Goal: Task Accomplishment & Management: Complete application form

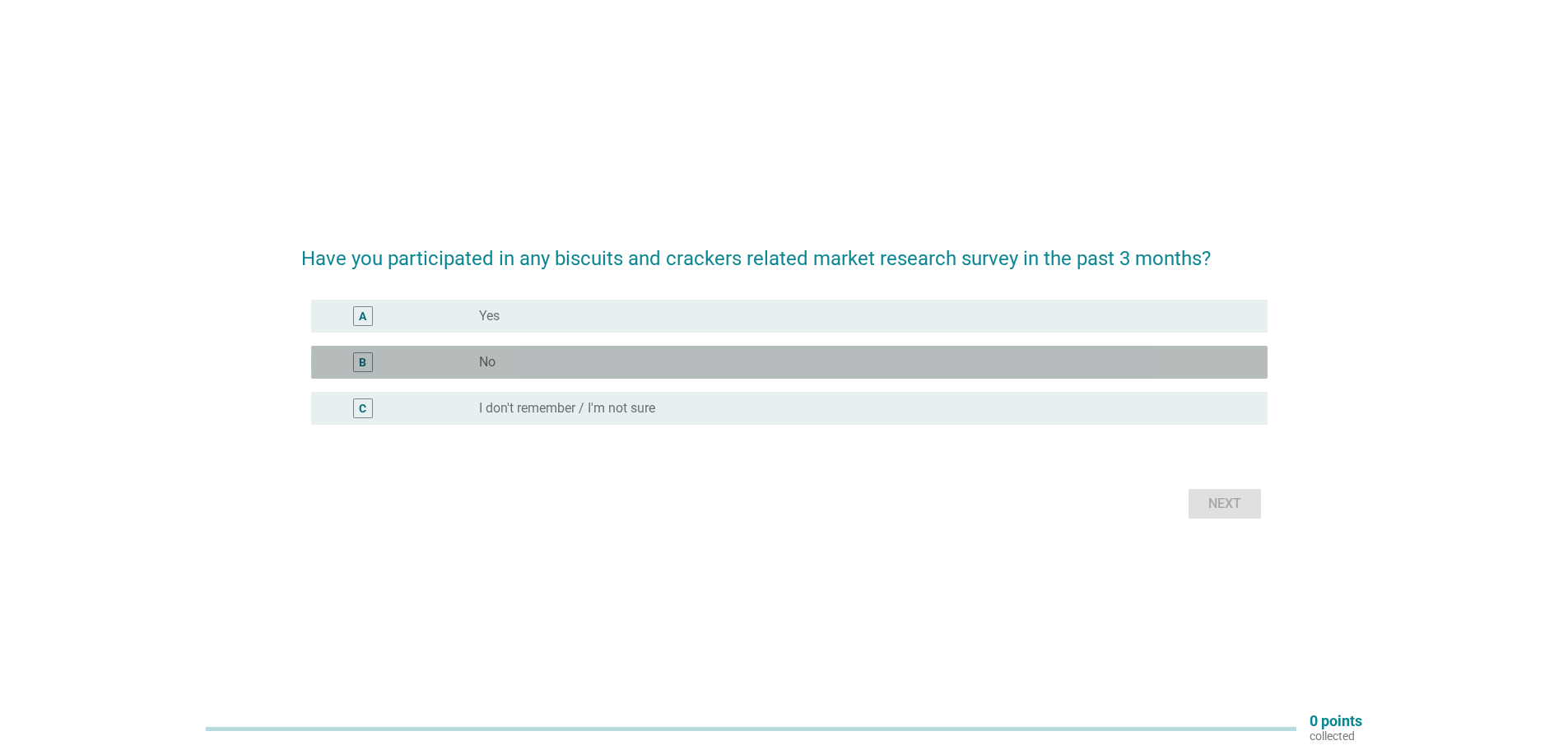
click at [479, 355] on label "No" at bounding box center [487, 362] width 17 height 17
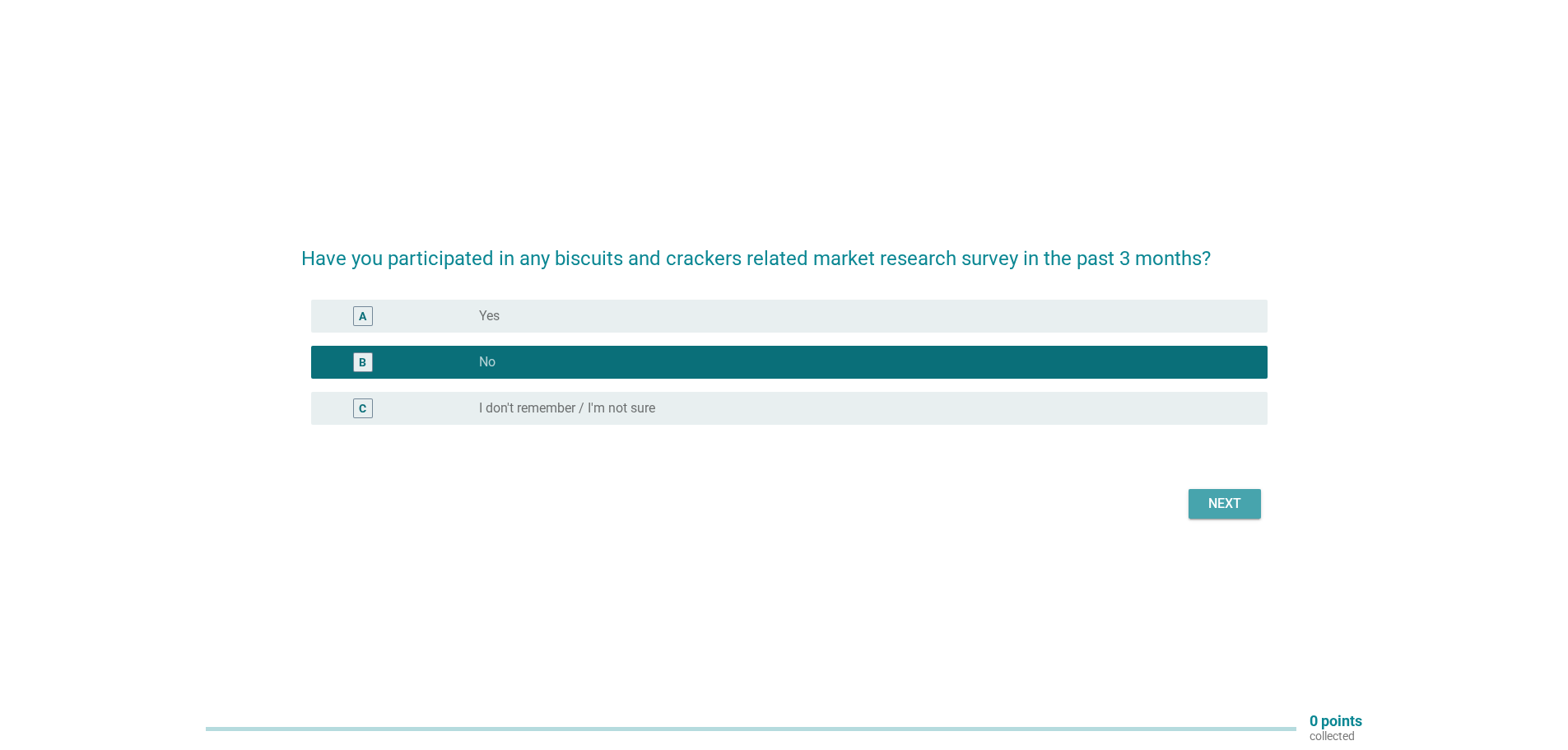
click at [1232, 508] on div "Next" at bounding box center [1225, 504] width 46 height 19
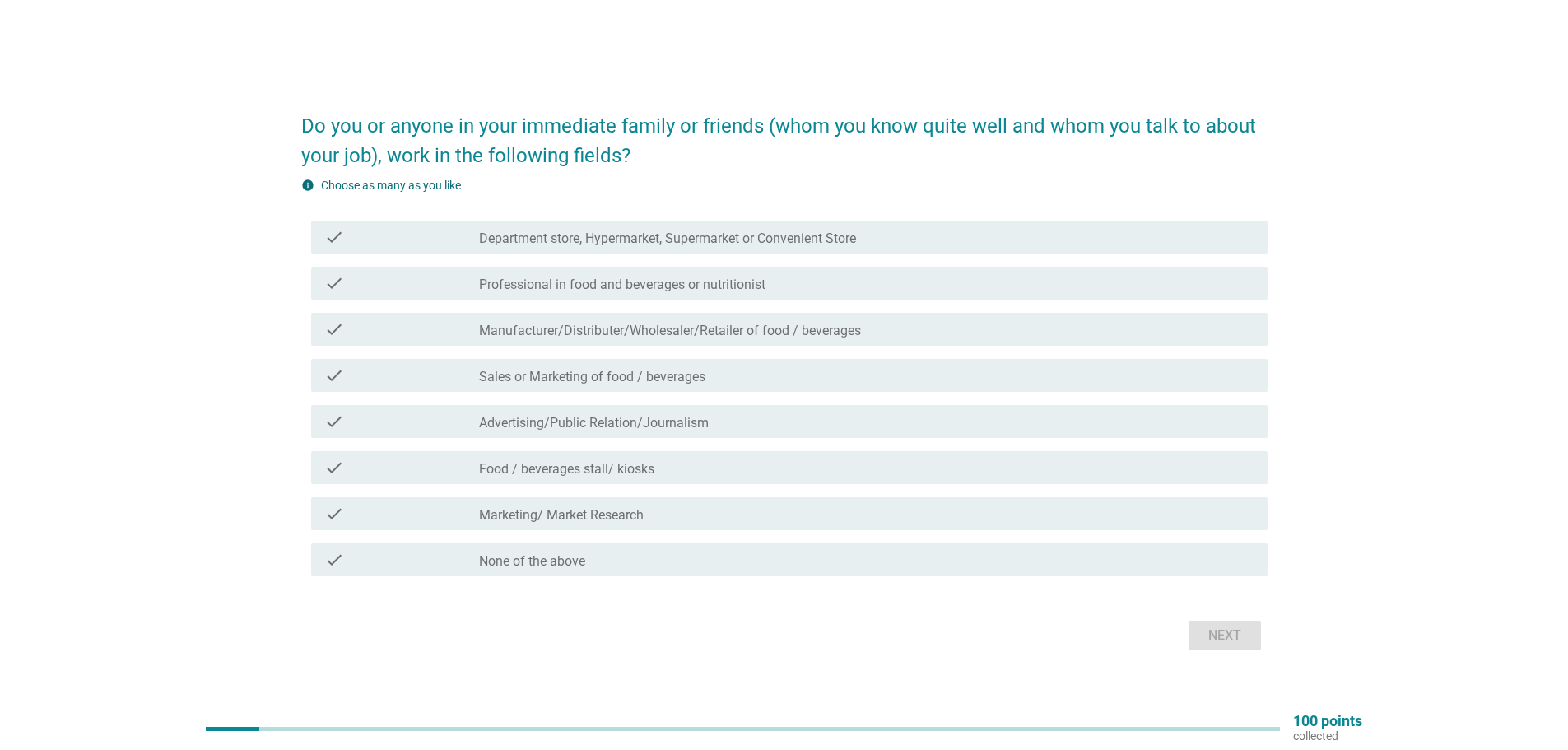
click at [519, 561] on label "None of the above" at bounding box center [532, 561] width 106 height 17
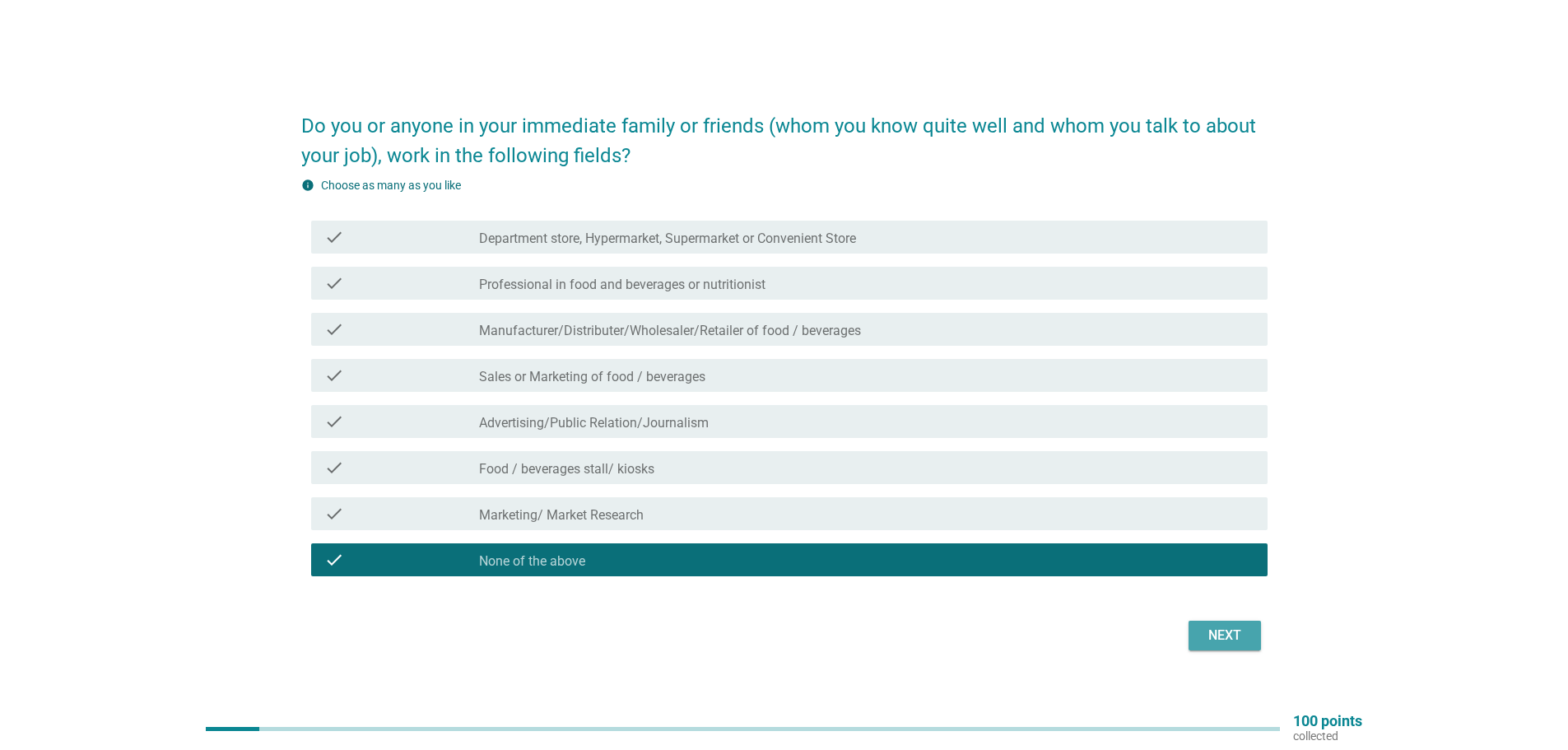
click at [1232, 639] on div "Next" at bounding box center [1225, 635] width 46 height 19
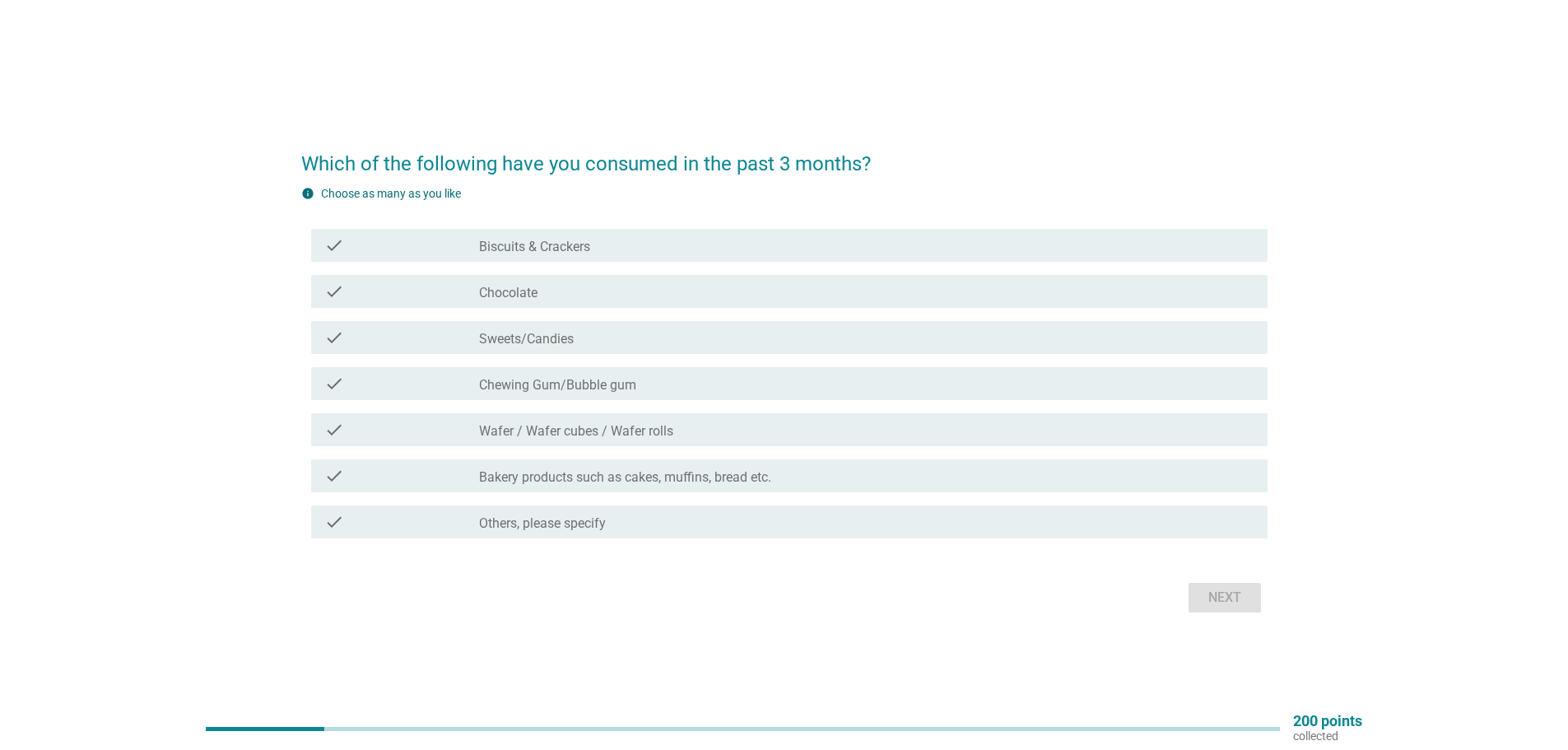
click at [569, 251] on label "Biscuits & Crackers" at bounding box center [535, 246] width 111 height 17
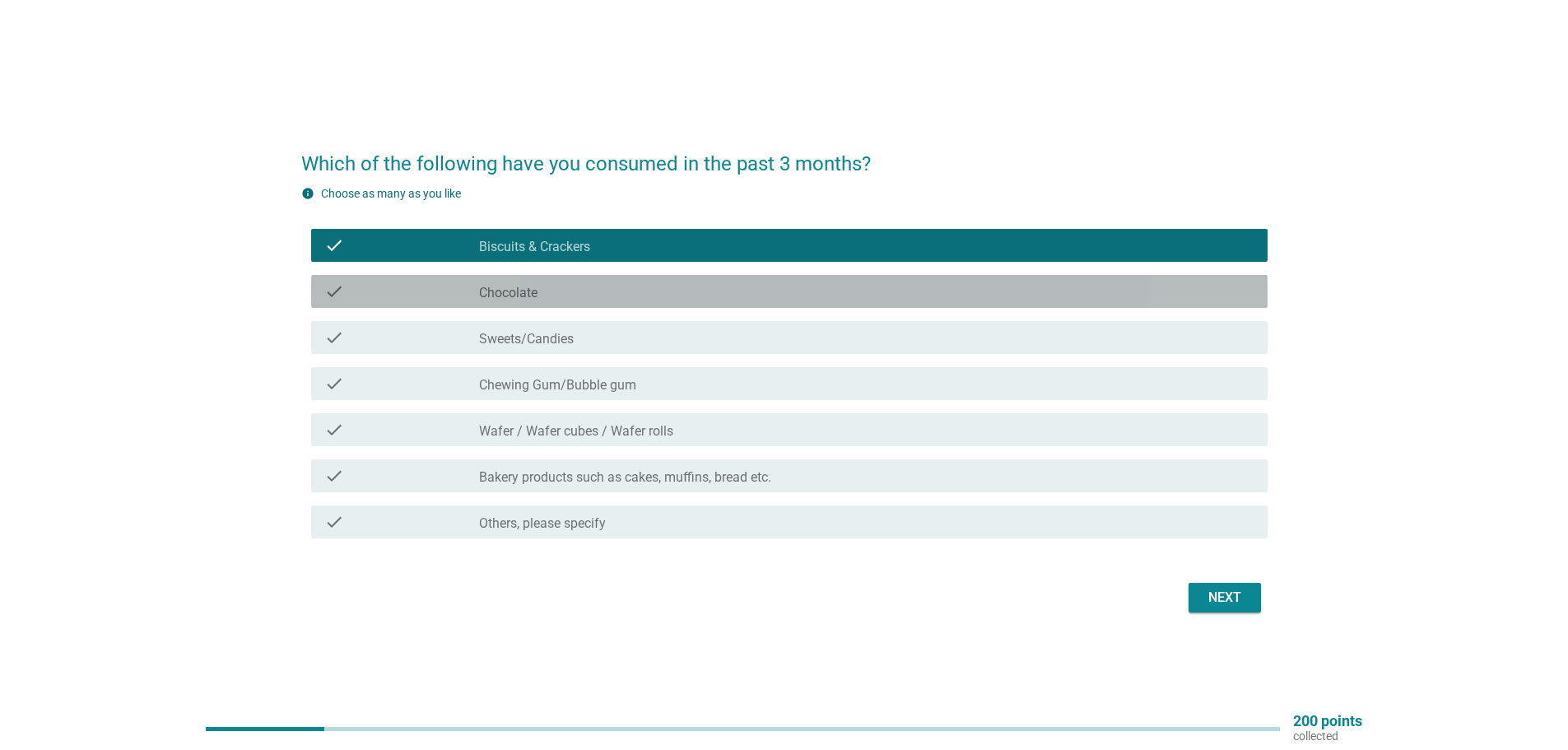
click at [539, 294] on div "check_box_outline_blank Chocolate" at bounding box center [866, 292] width 775 height 19
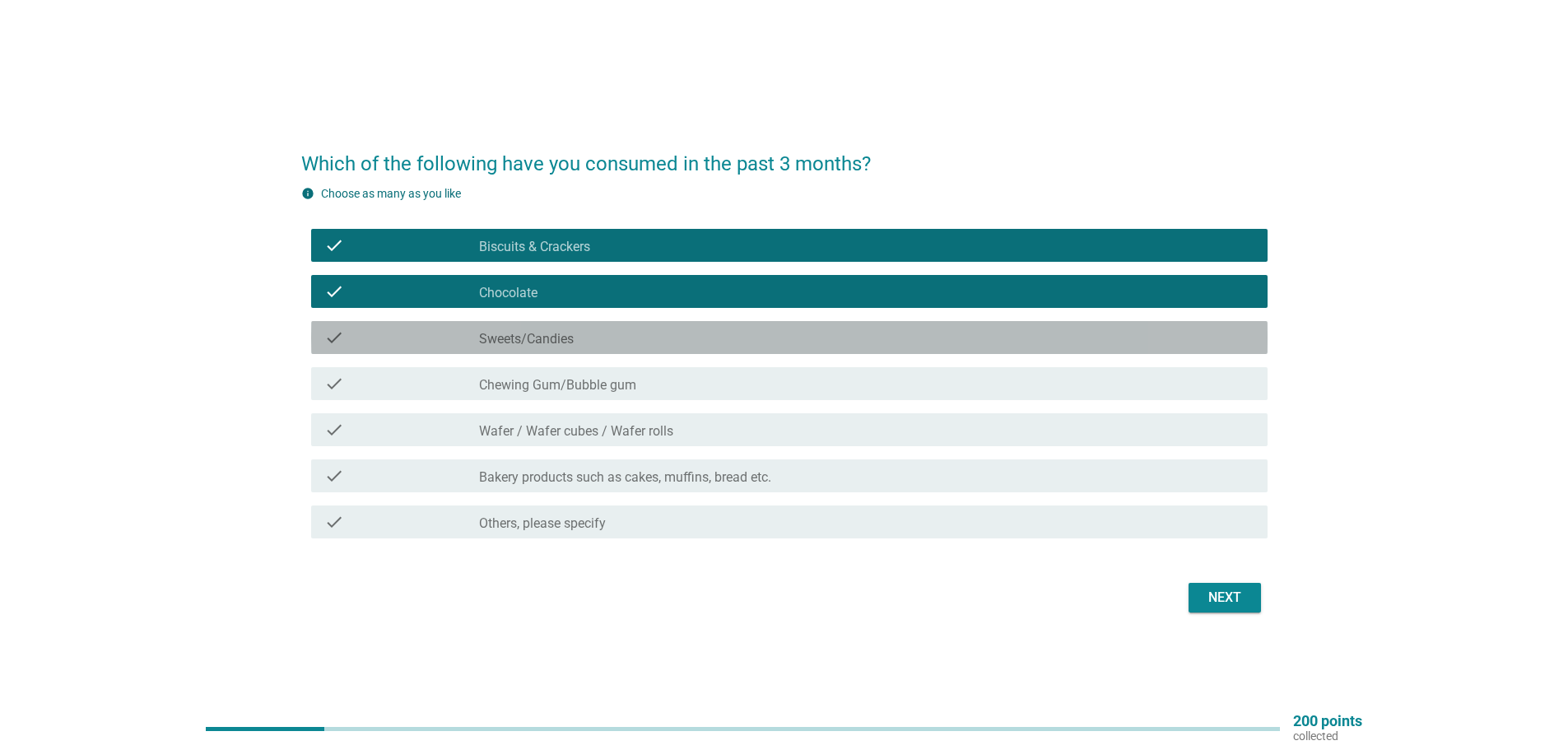
click at [527, 337] on label "Sweets/Candies" at bounding box center [526, 338] width 95 height 17
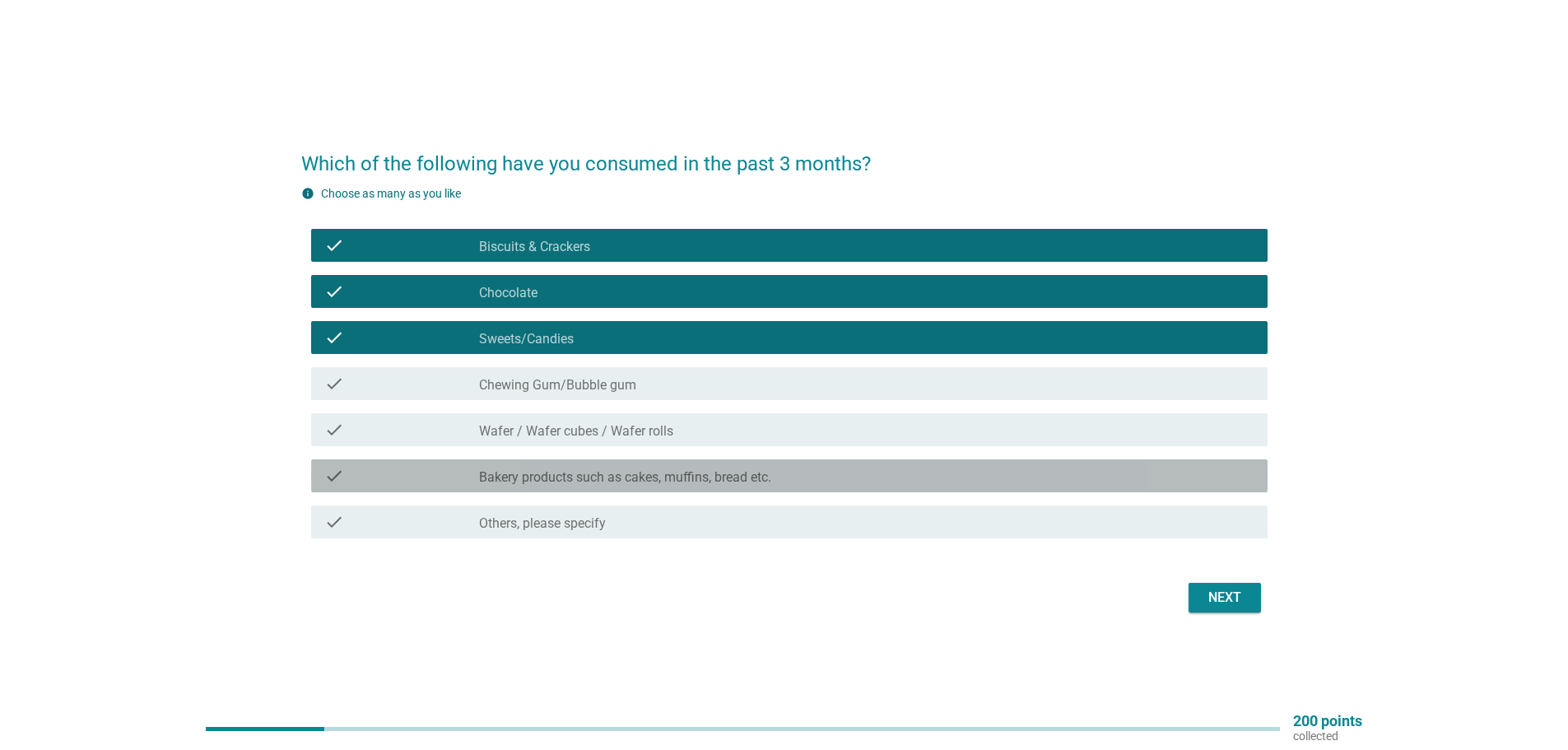
click at [671, 469] on label "Bakery products such as cakes, muffins, bread etc." at bounding box center [625, 477] width 293 height 17
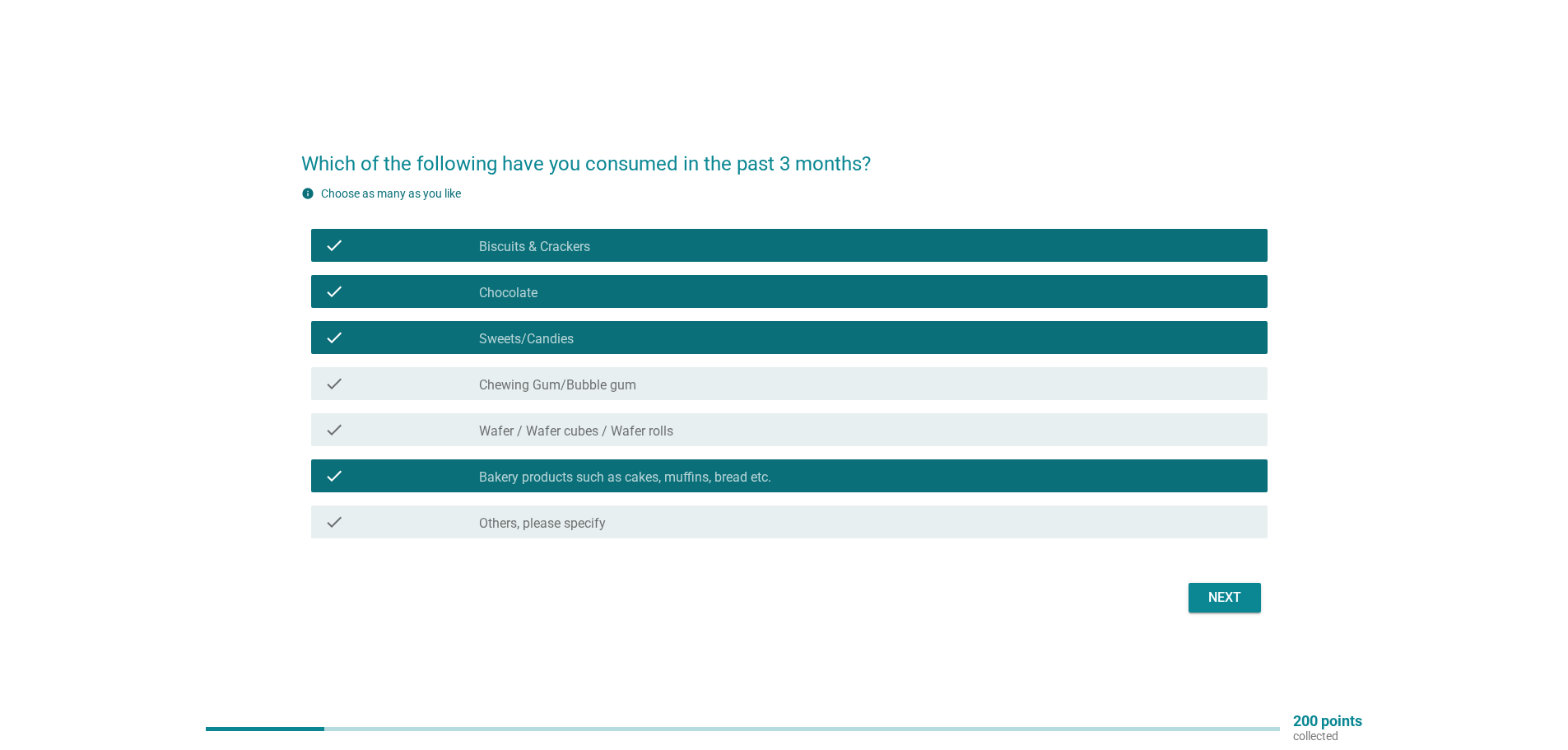
click at [1237, 593] on div "Next" at bounding box center [1225, 597] width 46 height 19
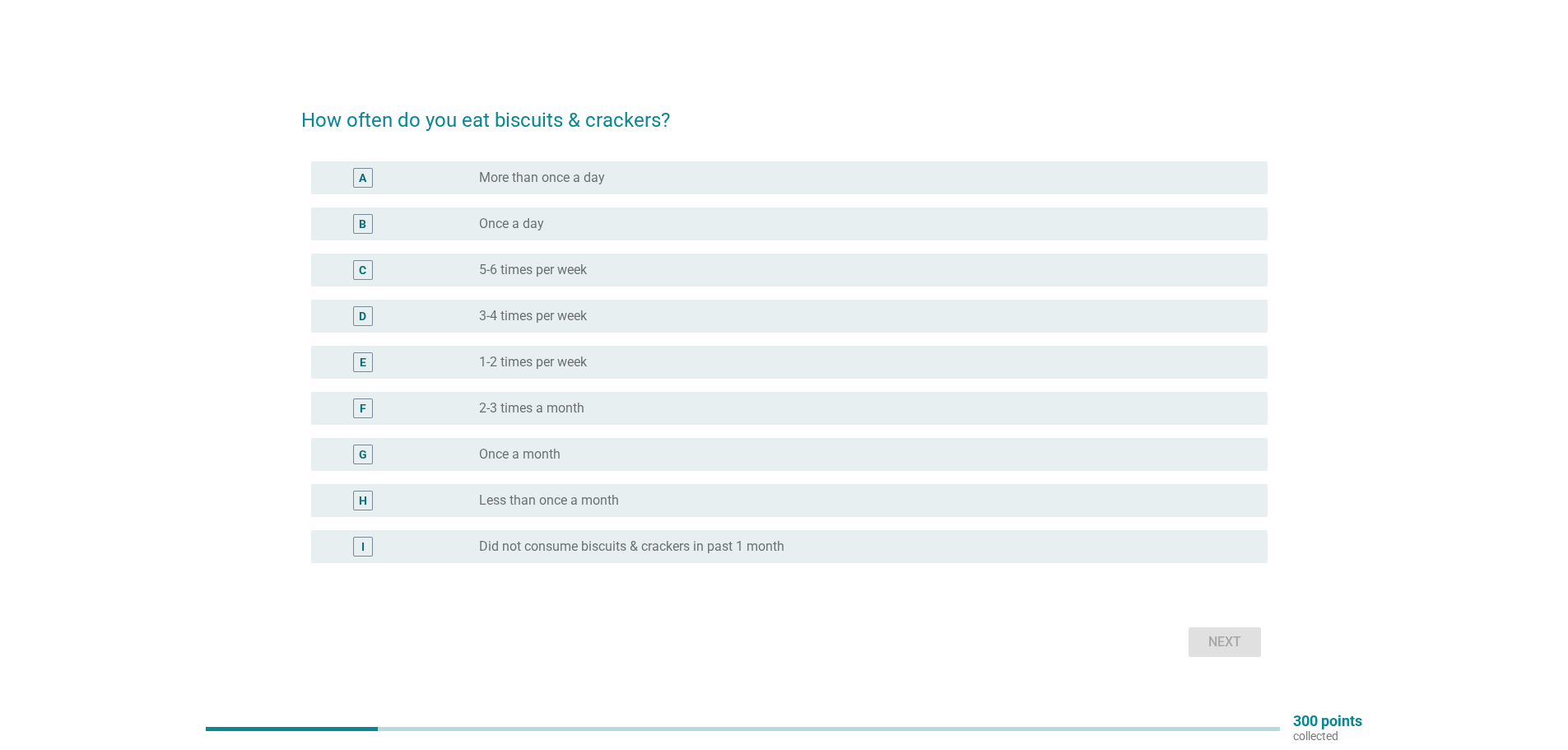
click at [543, 315] on label "3-4 times per week" at bounding box center [533, 315] width 108 height 17
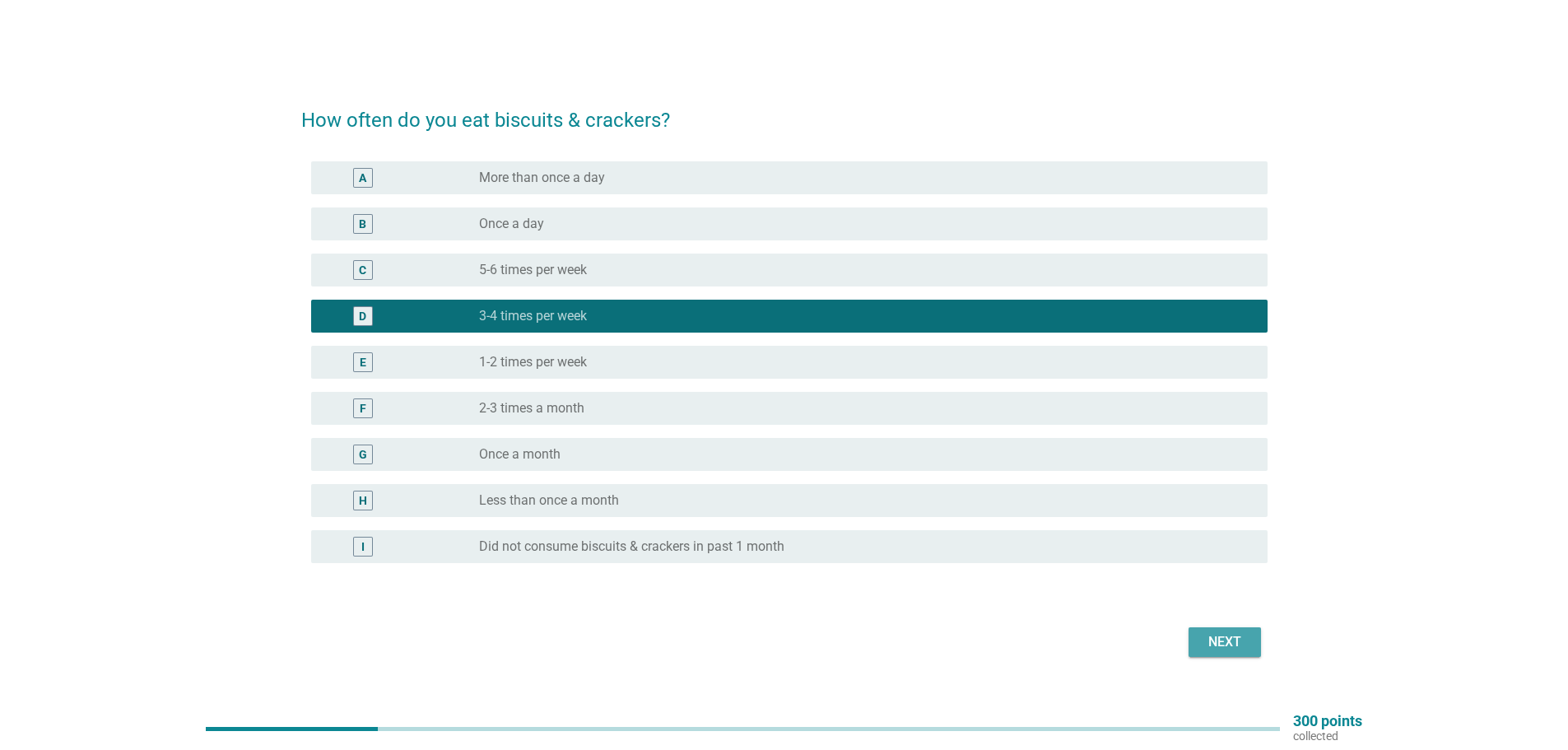
click at [1228, 637] on div "Next" at bounding box center [1225, 641] width 46 height 19
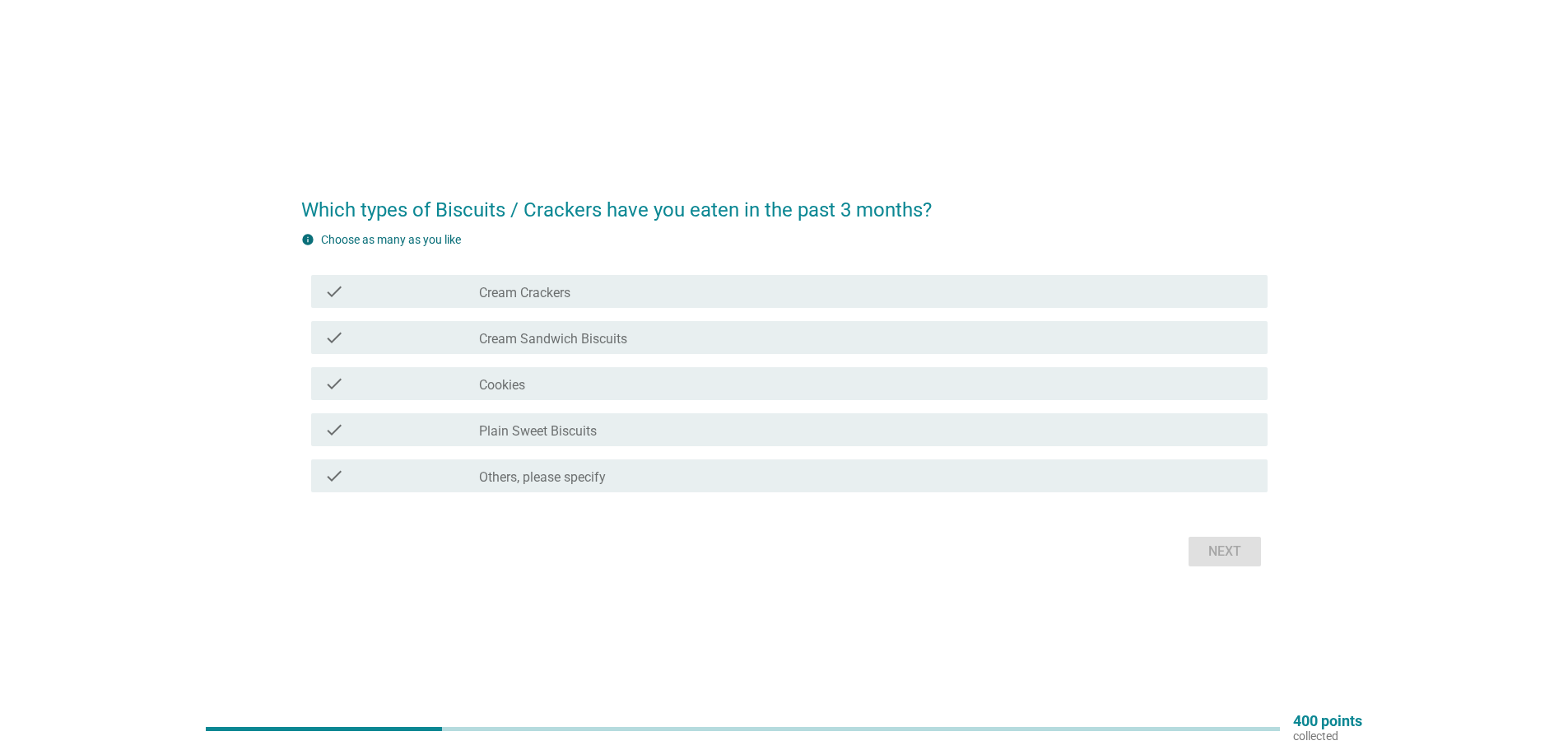
click at [497, 380] on label "Cookies" at bounding box center [502, 385] width 46 height 17
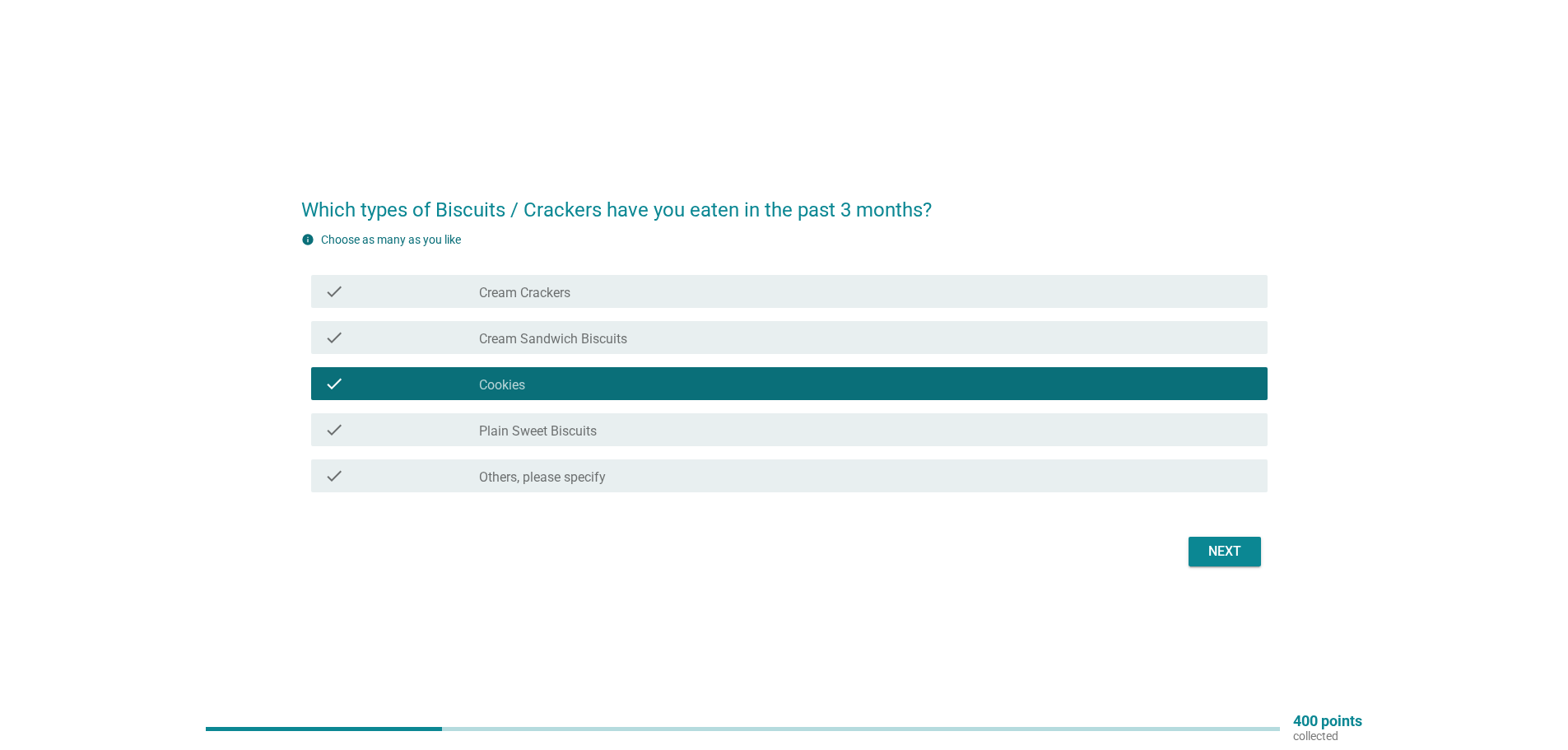
click at [575, 284] on div "check_box_outline_blank Cream Crackers" at bounding box center [866, 292] width 775 height 19
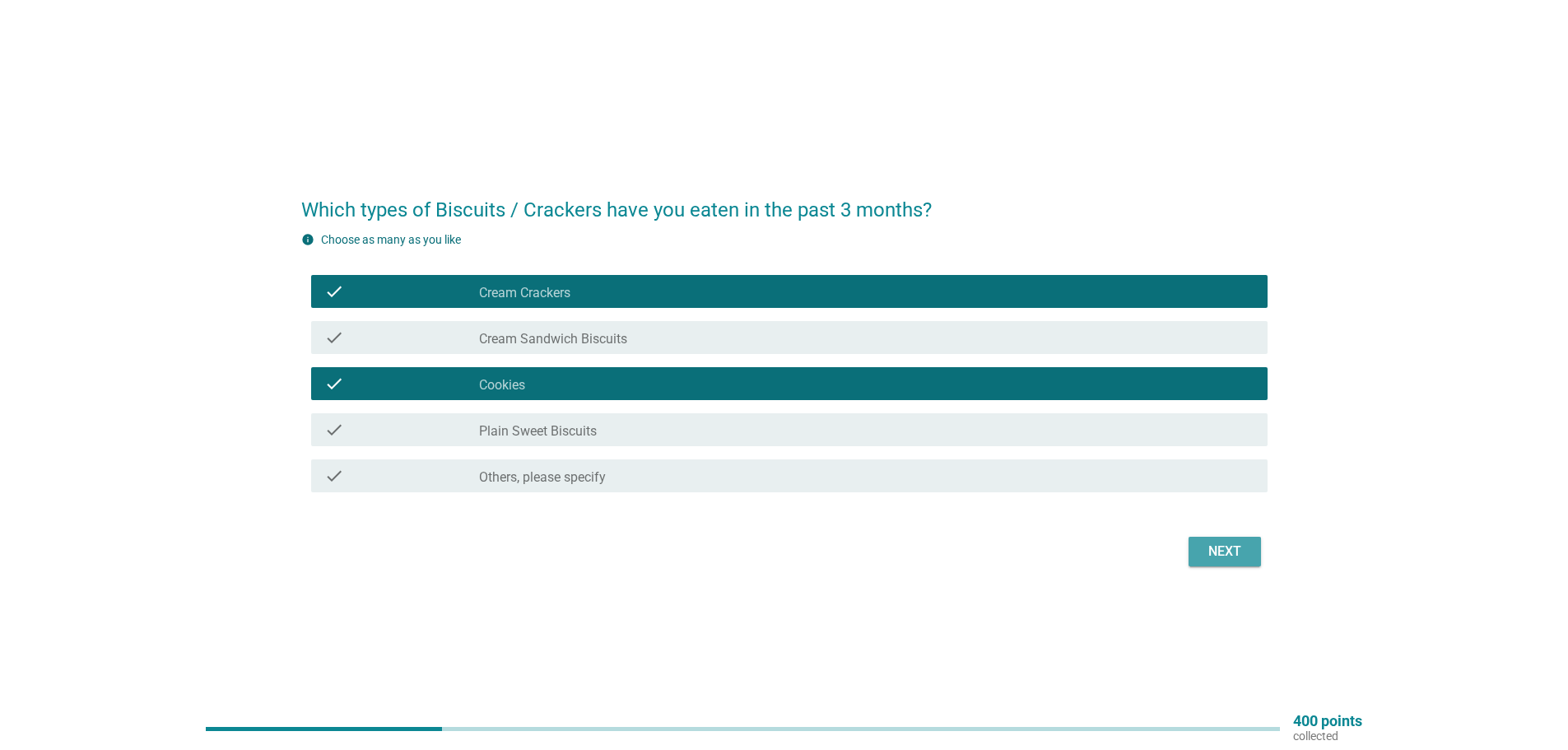
click at [1226, 547] on div "Next" at bounding box center [1225, 551] width 46 height 19
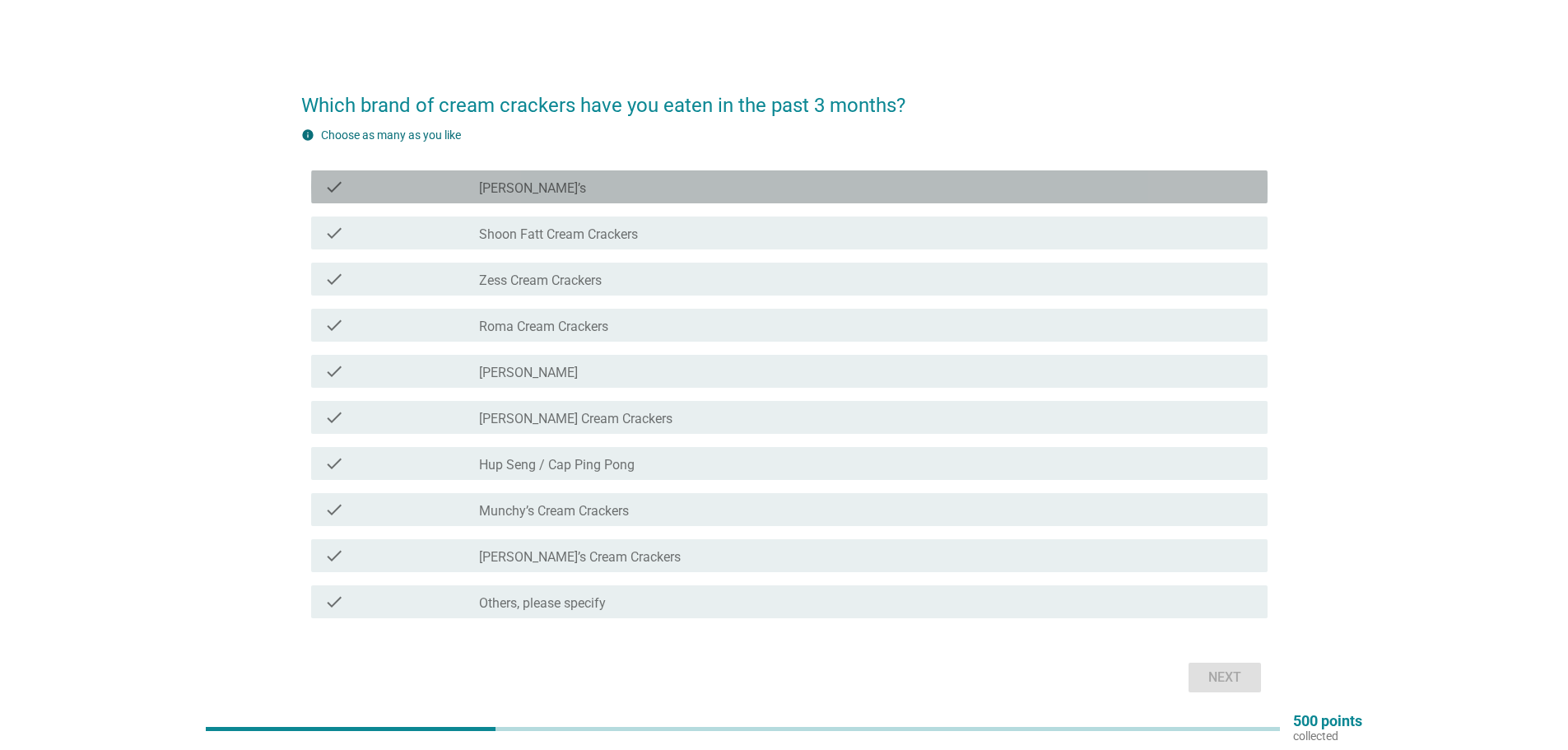
click at [514, 187] on label "[PERSON_NAME]’s" at bounding box center [532, 188] width 107 height 17
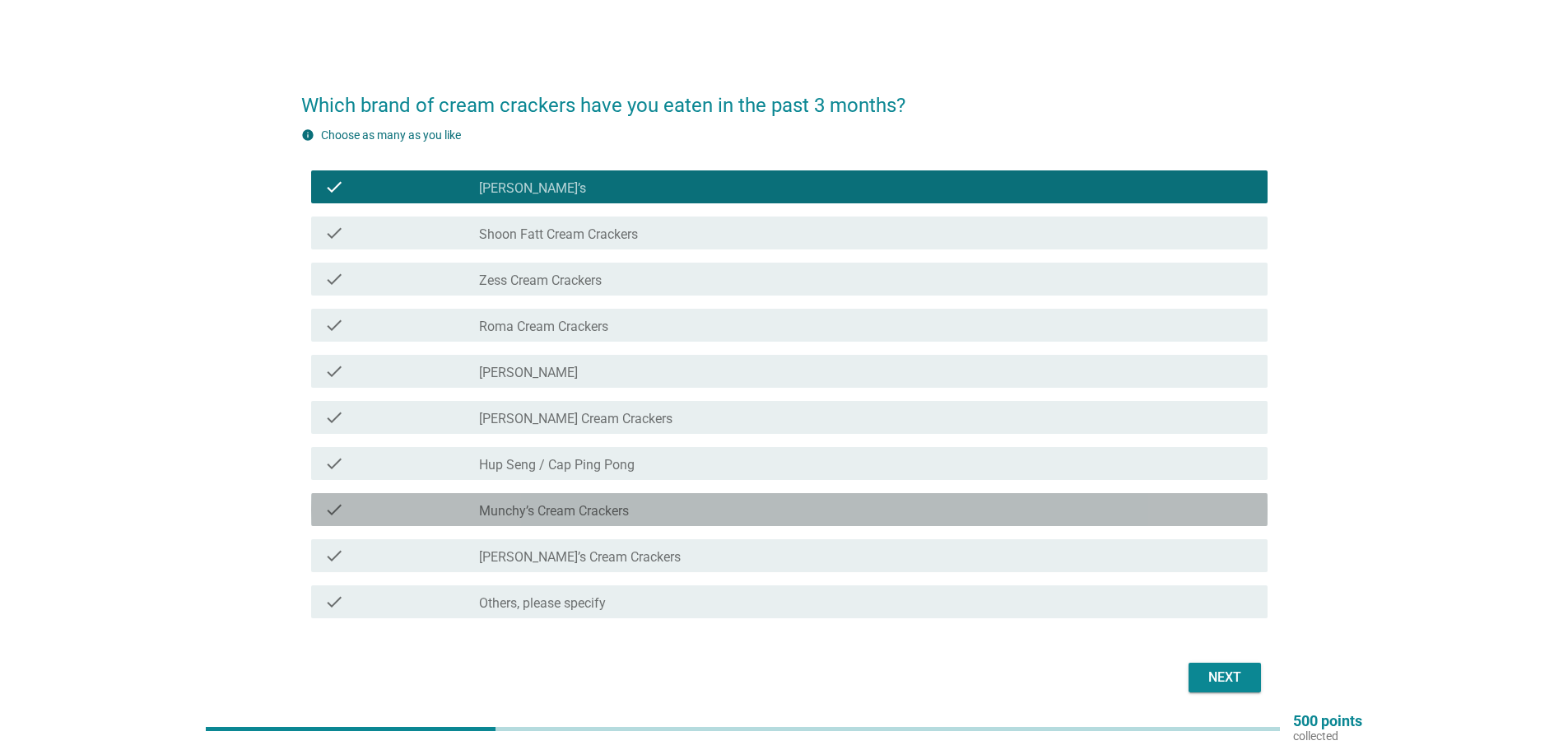
click at [595, 513] on label "Munchy’s Cream Crackers" at bounding box center [554, 511] width 150 height 17
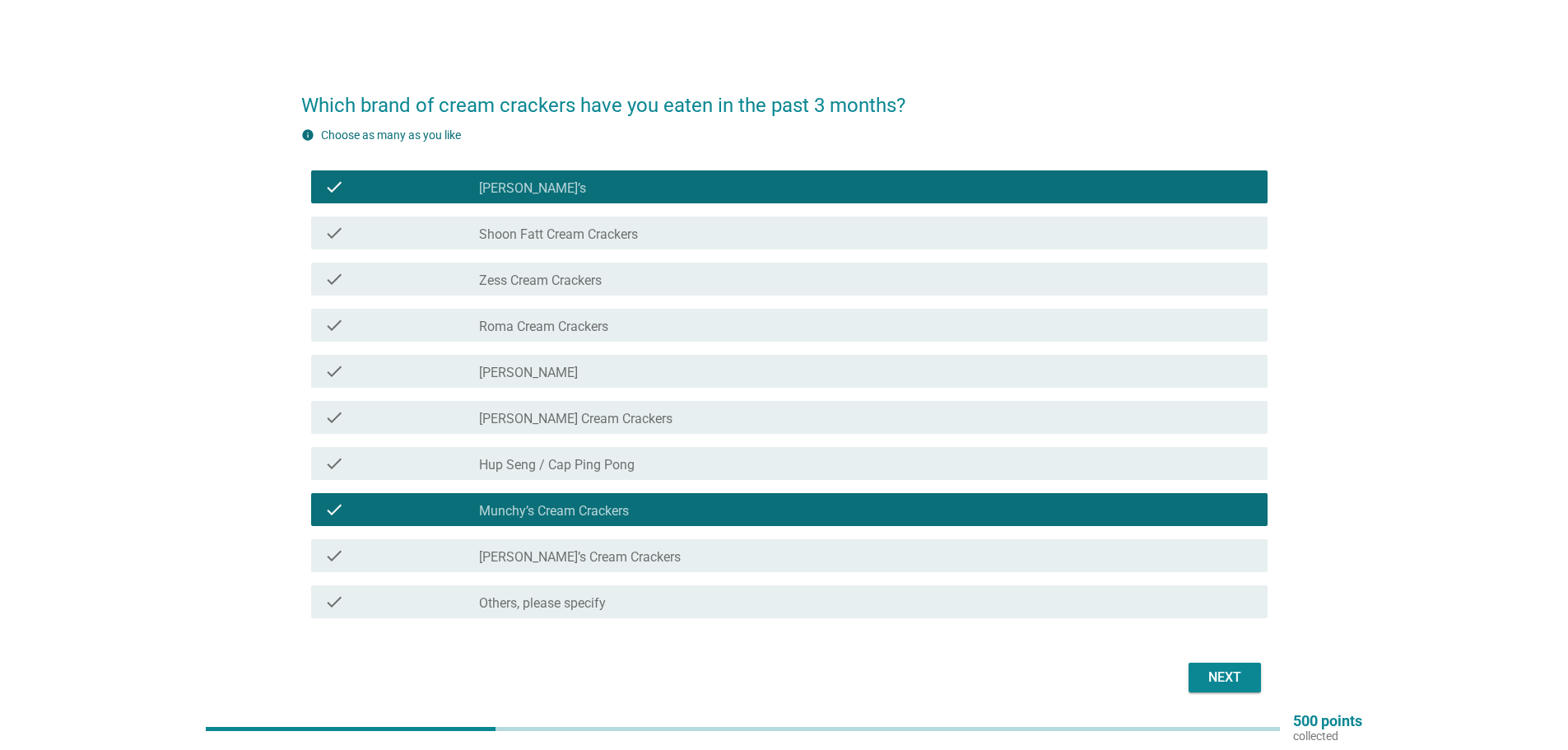
click at [1227, 671] on div "Next" at bounding box center [1225, 677] width 46 height 19
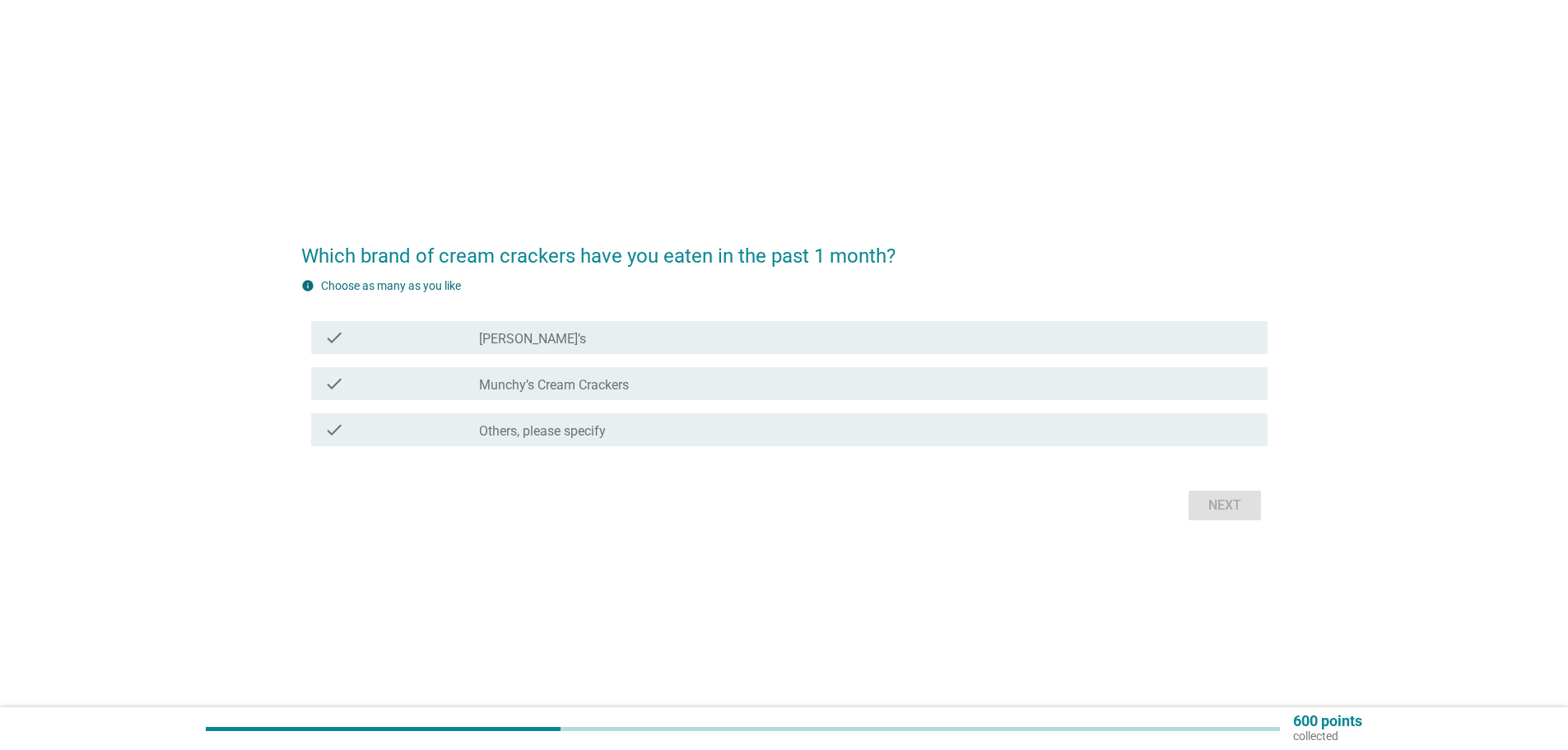
click at [501, 332] on label "[PERSON_NAME]’s" at bounding box center [532, 338] width 107 height 17
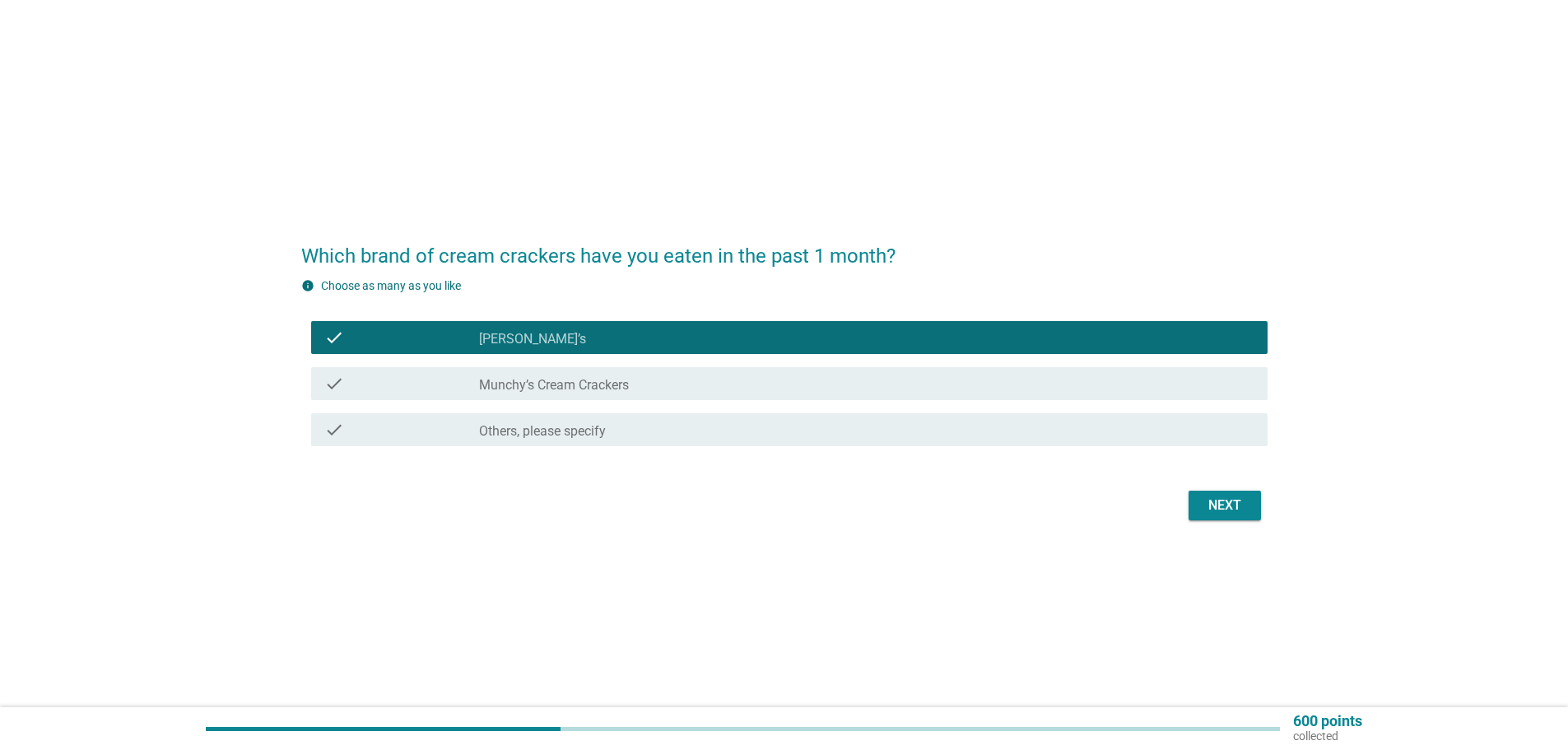
click at [523, 380] on label "Munchy’s Cream Crackers" at bounding box center [554, 385] width 150 height 17
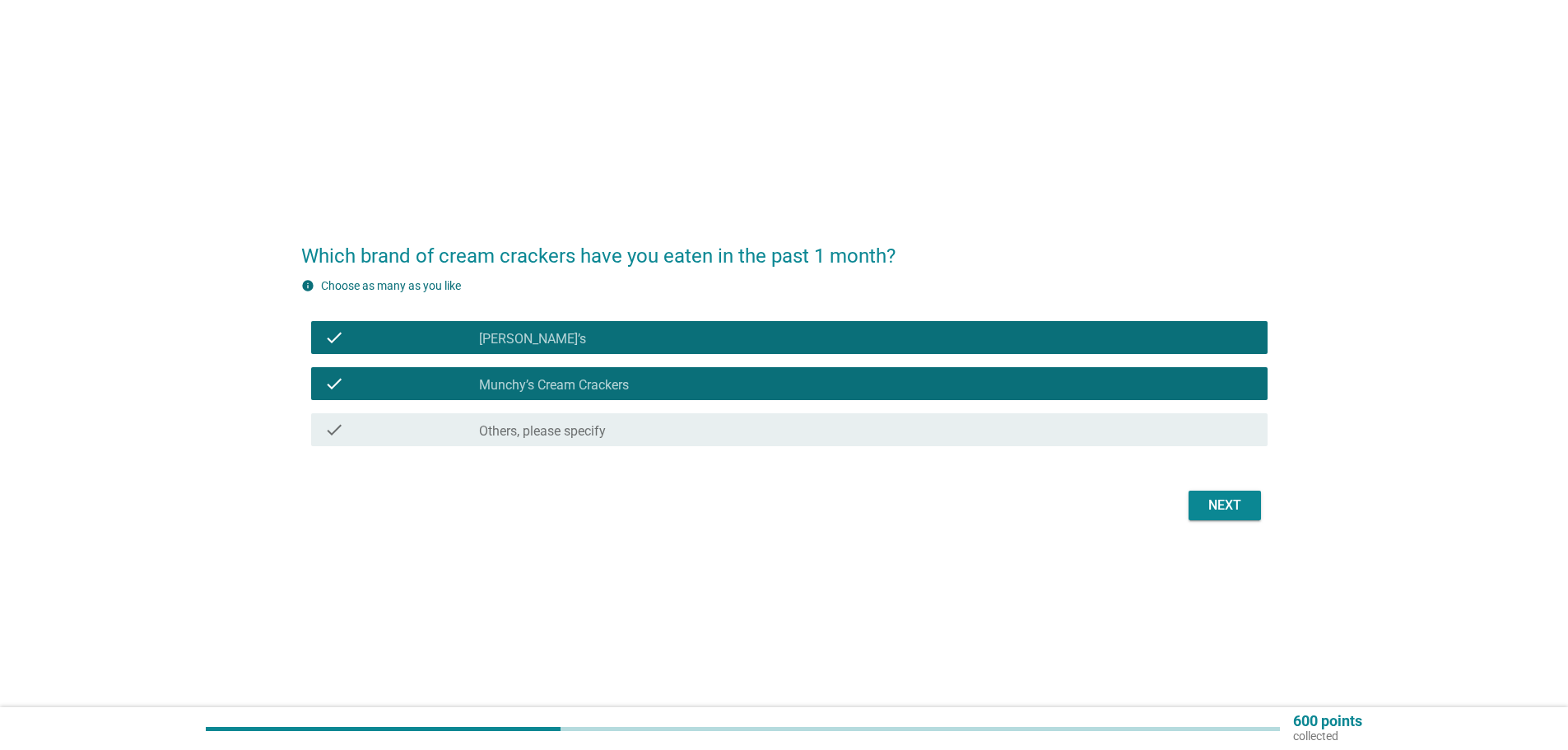
click at [1219, 508] on div "Next" at bounding box center [1225, 505] width 46 height 19
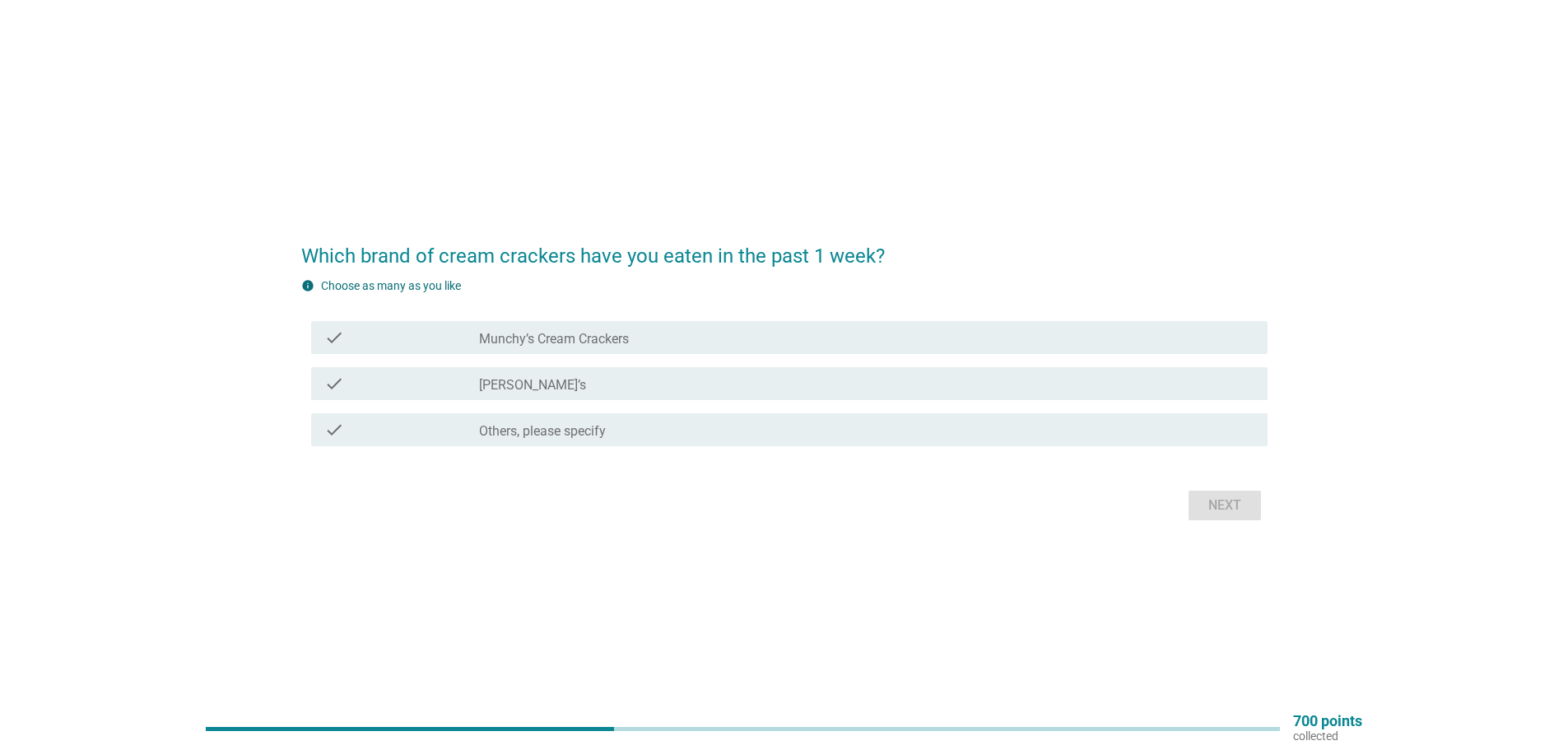
click at [555, 345] on label "Munchy’s Cream Crackers" at bounding box center [554, 338] width 150 height 17
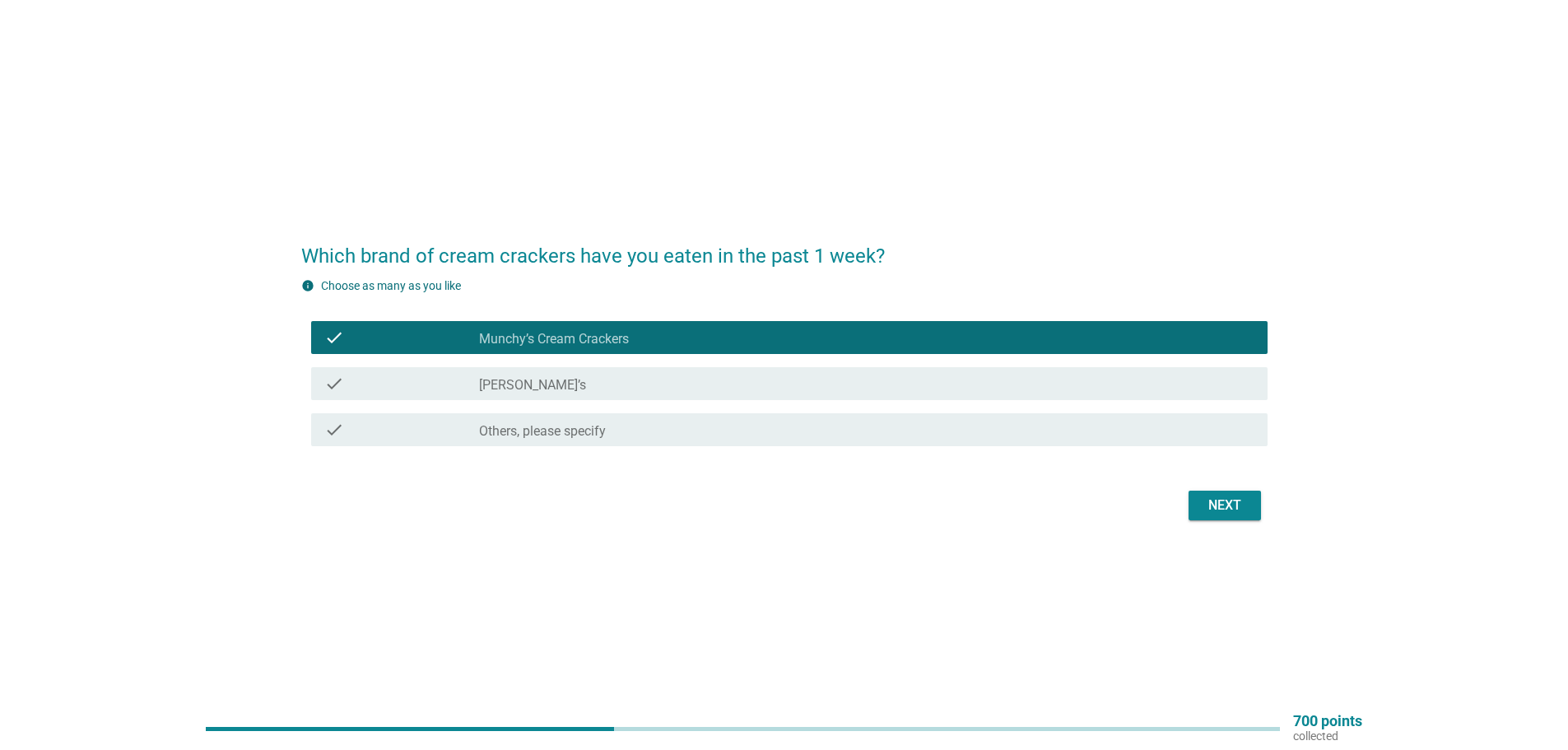
click at [493, 389] on label "[PERSON_NAME]’s" at bounding box center [532, 385] width 107 height 17
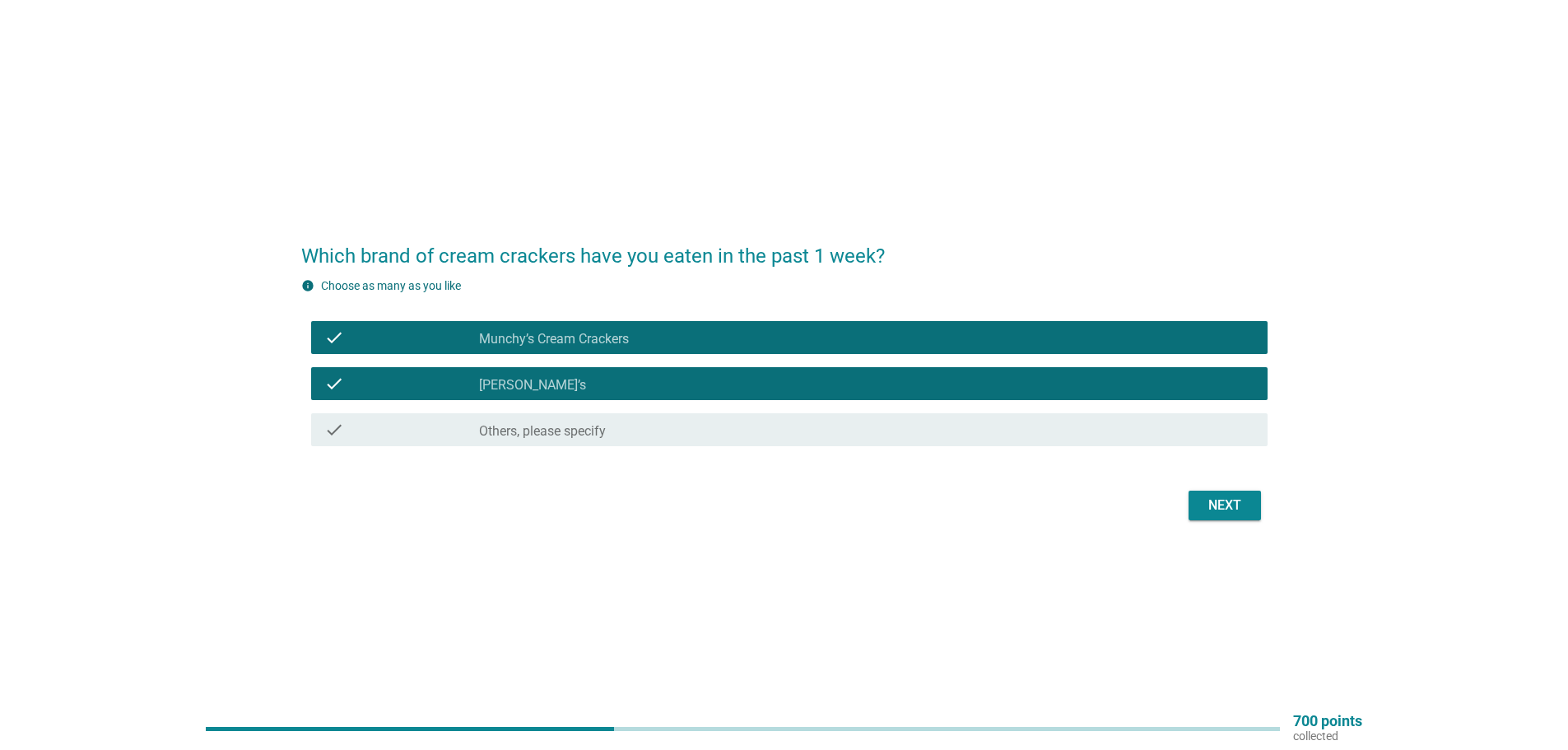
click at [1222, 504] on div "Next" at bounding box center [1225, 505] width 46 height 19
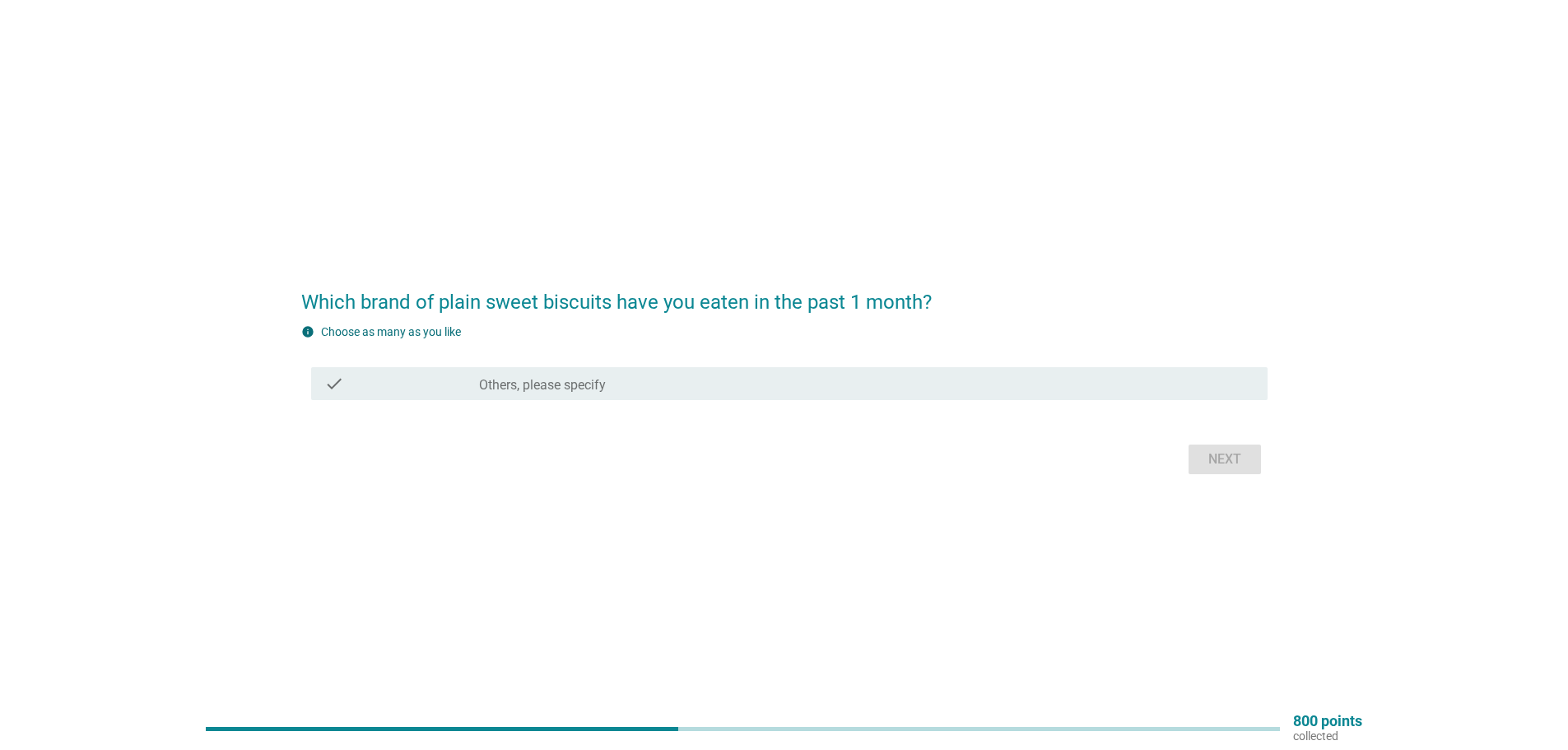
click at [545, 385] on label "Others, please specify" at bounding box center [542, 385] width 126 height 17
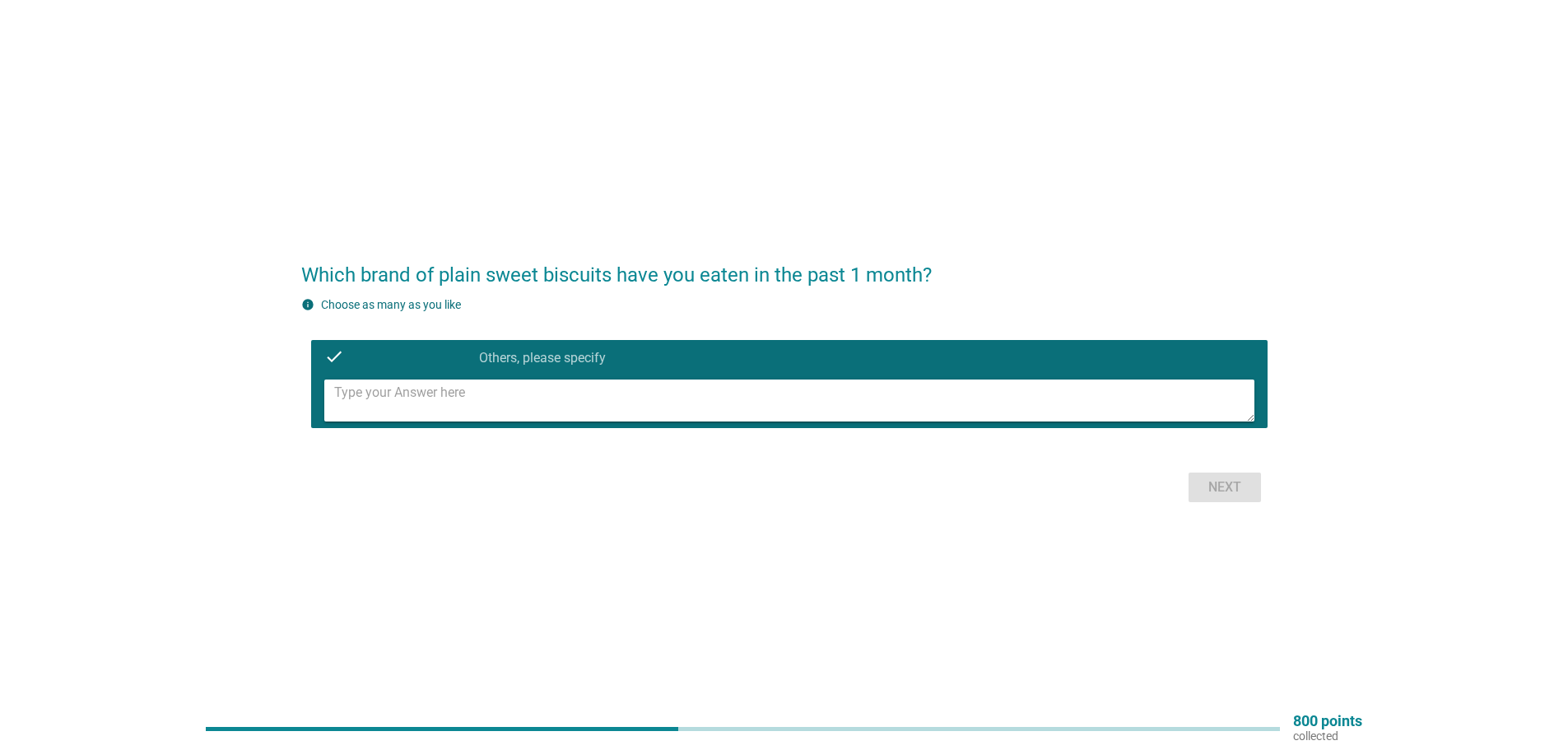
click at [483, 358] on label "Others, please specify" at bounding box center [542, 358] width 126 height 17
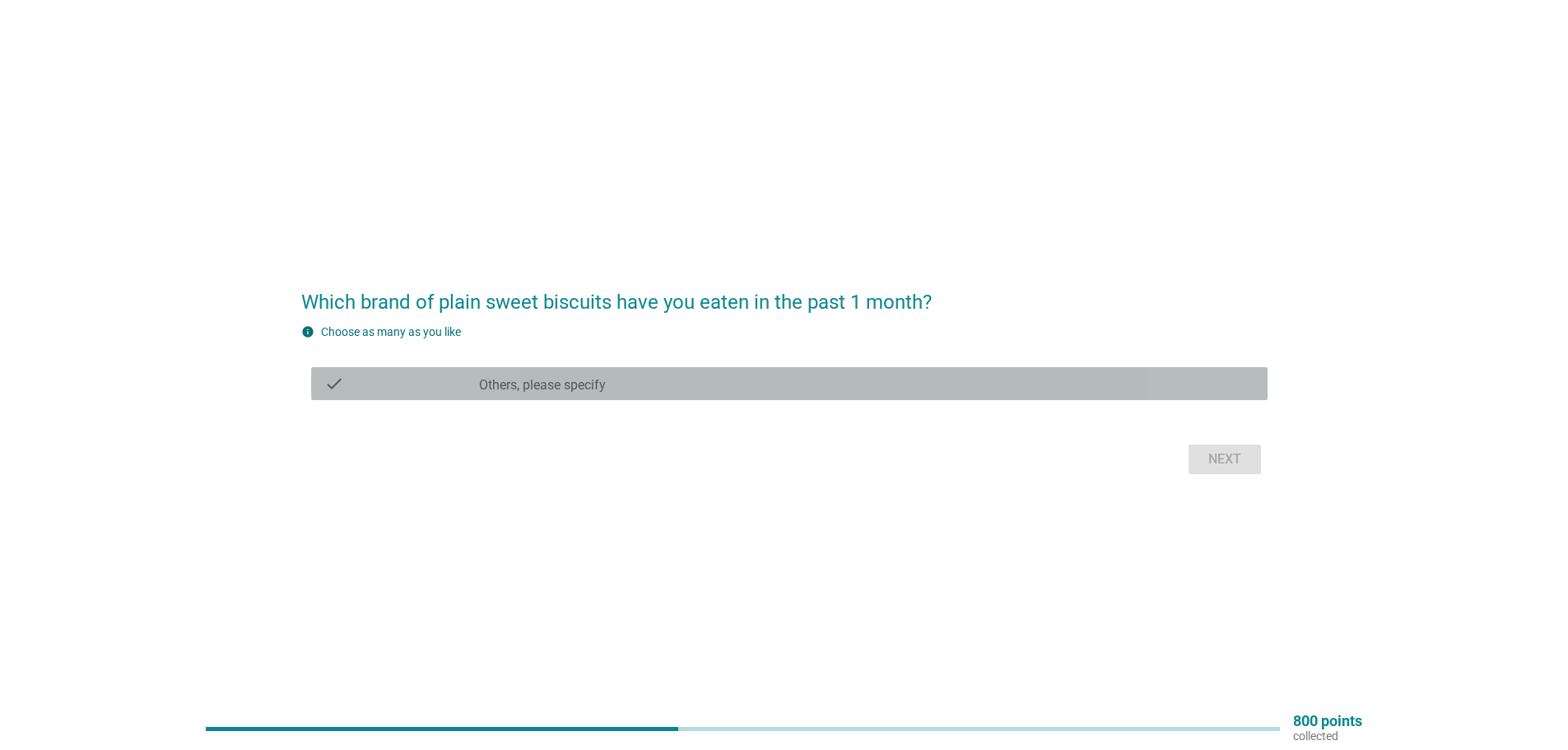
click at [546, 389] on label "Others, please specify" at bounding box center [542, 385] width 126 height 17
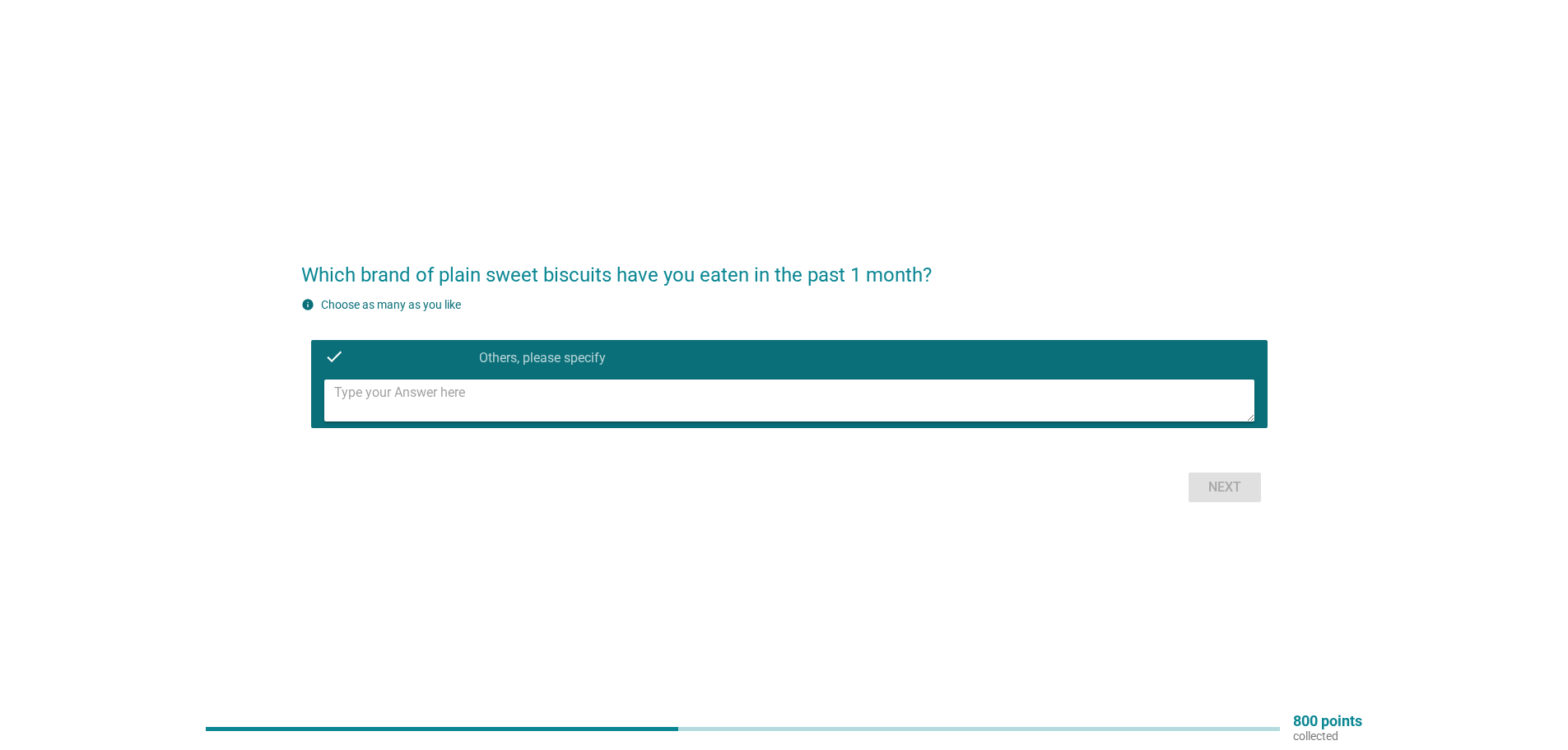
click at [585, 401] on textarea at bounding box center [794, 400] width 920 height 42
type textarea "lexus"
drag, startPoint x: 1223, startPoint y: 481, endPoint x: 1048, endPoint y: 503, distance: 176.4
click at [1220, 484] on div "Next" at bounding box center [1225, 487] width 46 height 19
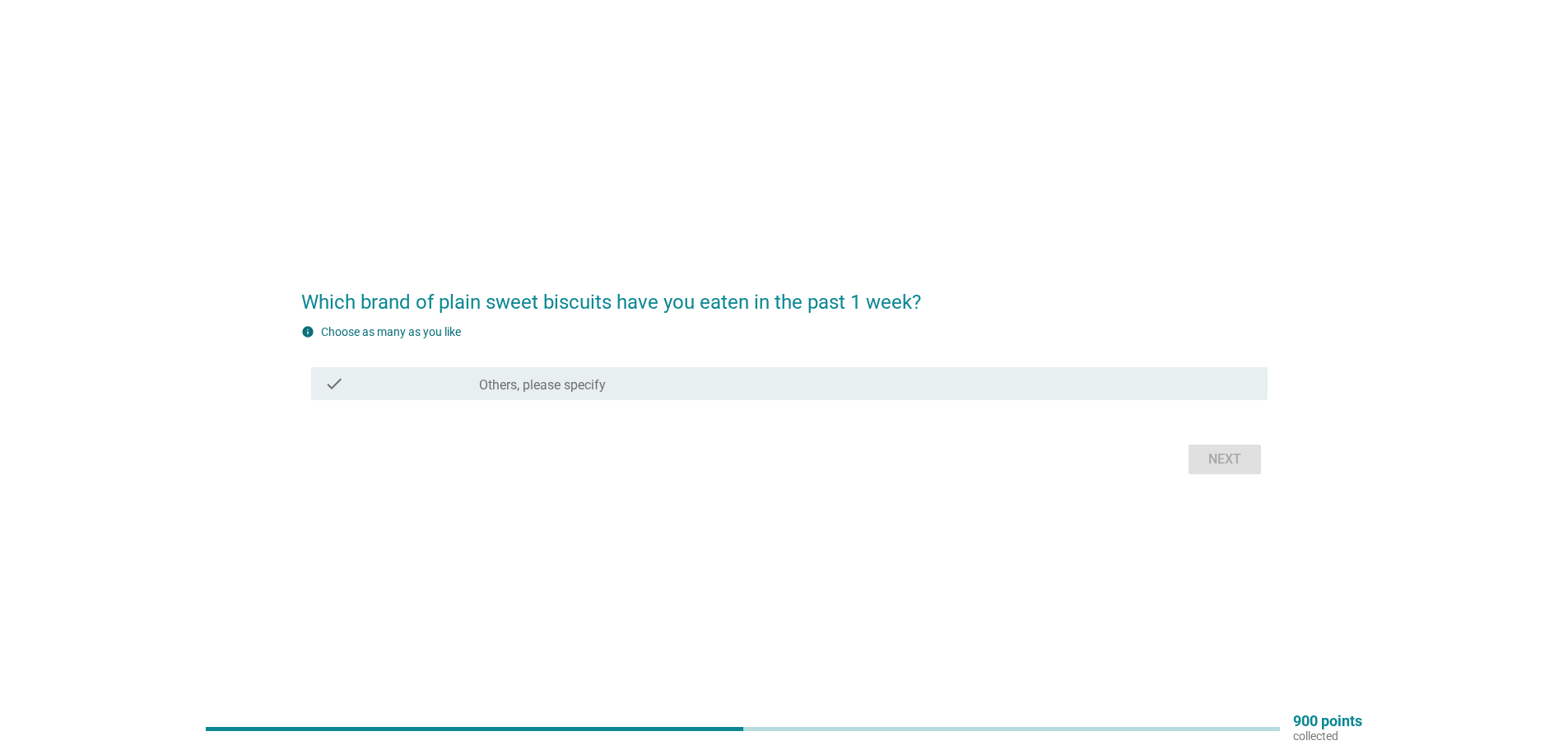
scroll to position [42, 0]
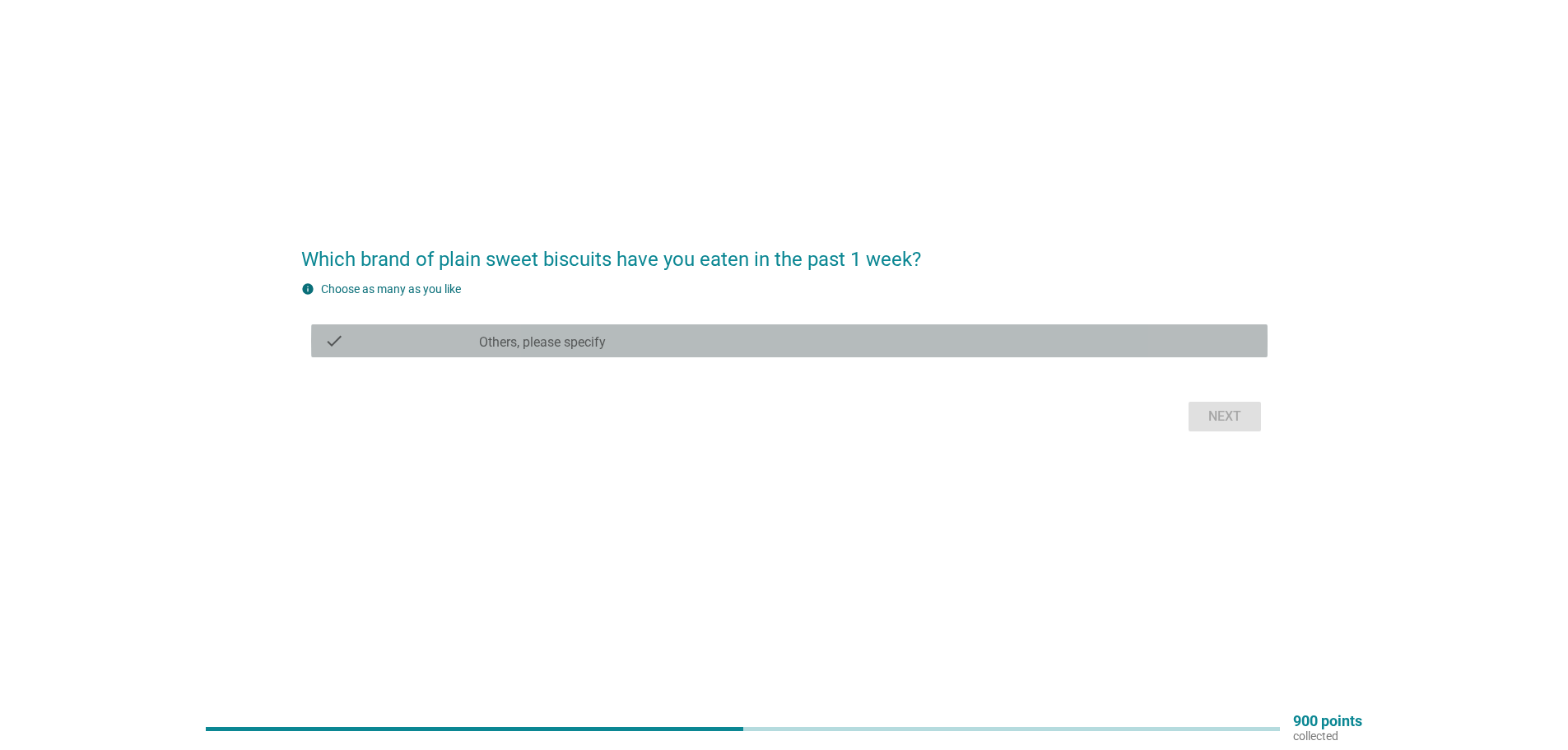
click at [559, 337] on label "Others, please specify" at bounding box center [542, 342] width 126 height 17
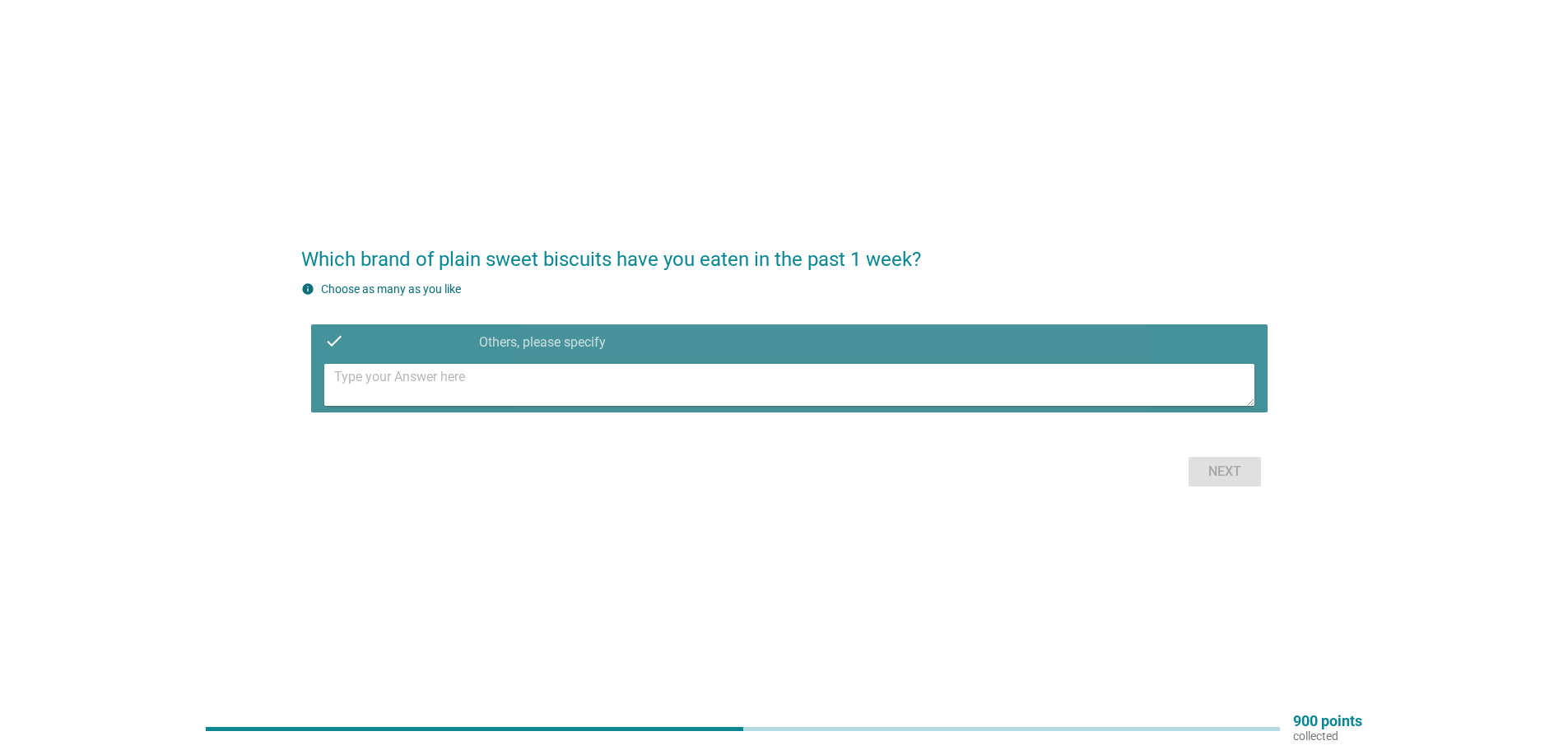
click at [541, 398] on textarea at bounding box center [794, 385] width 920 height 42
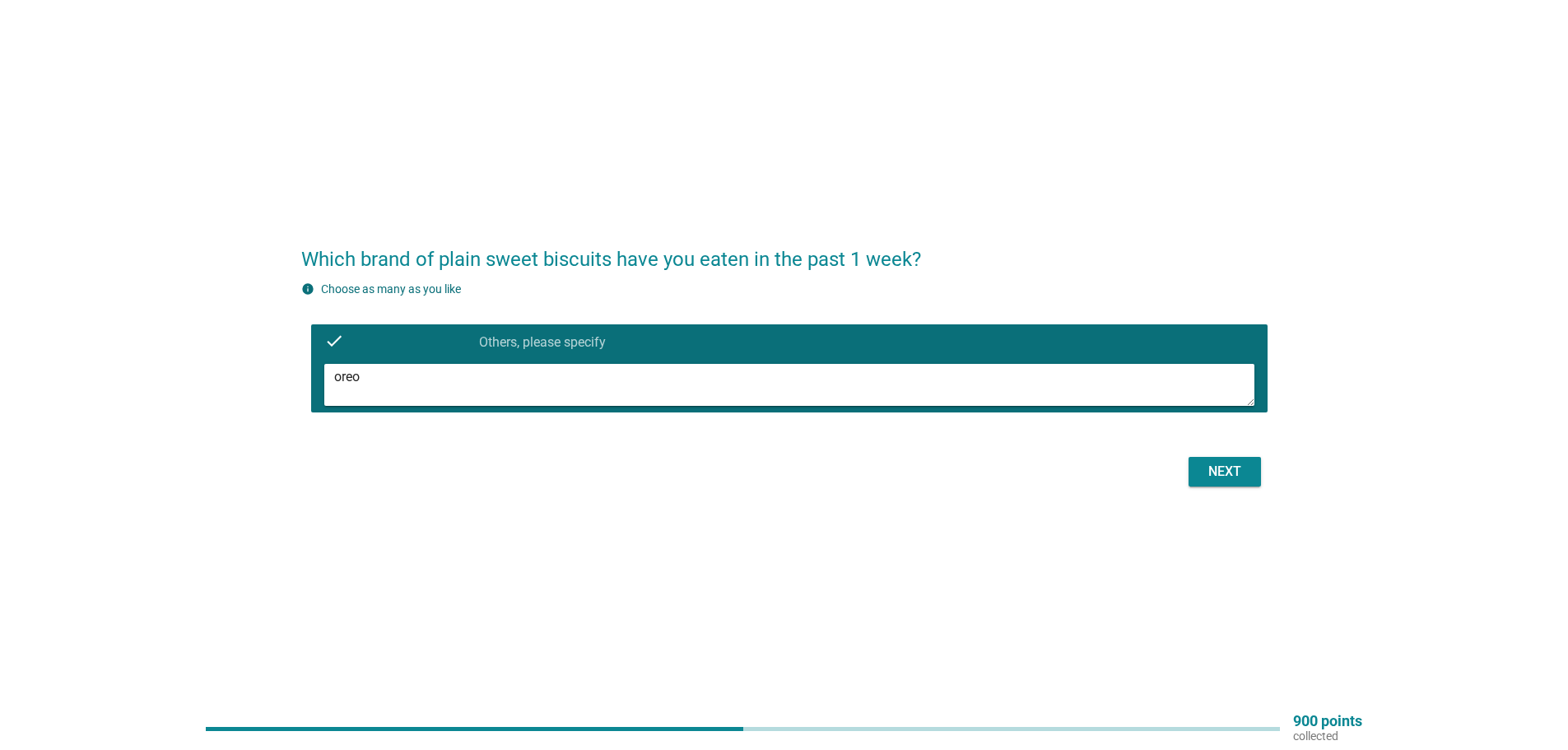
type textarea "oreo"
click at [1220, 475] on div "Next" at bounding box center [1225, 472] width 46 height 19
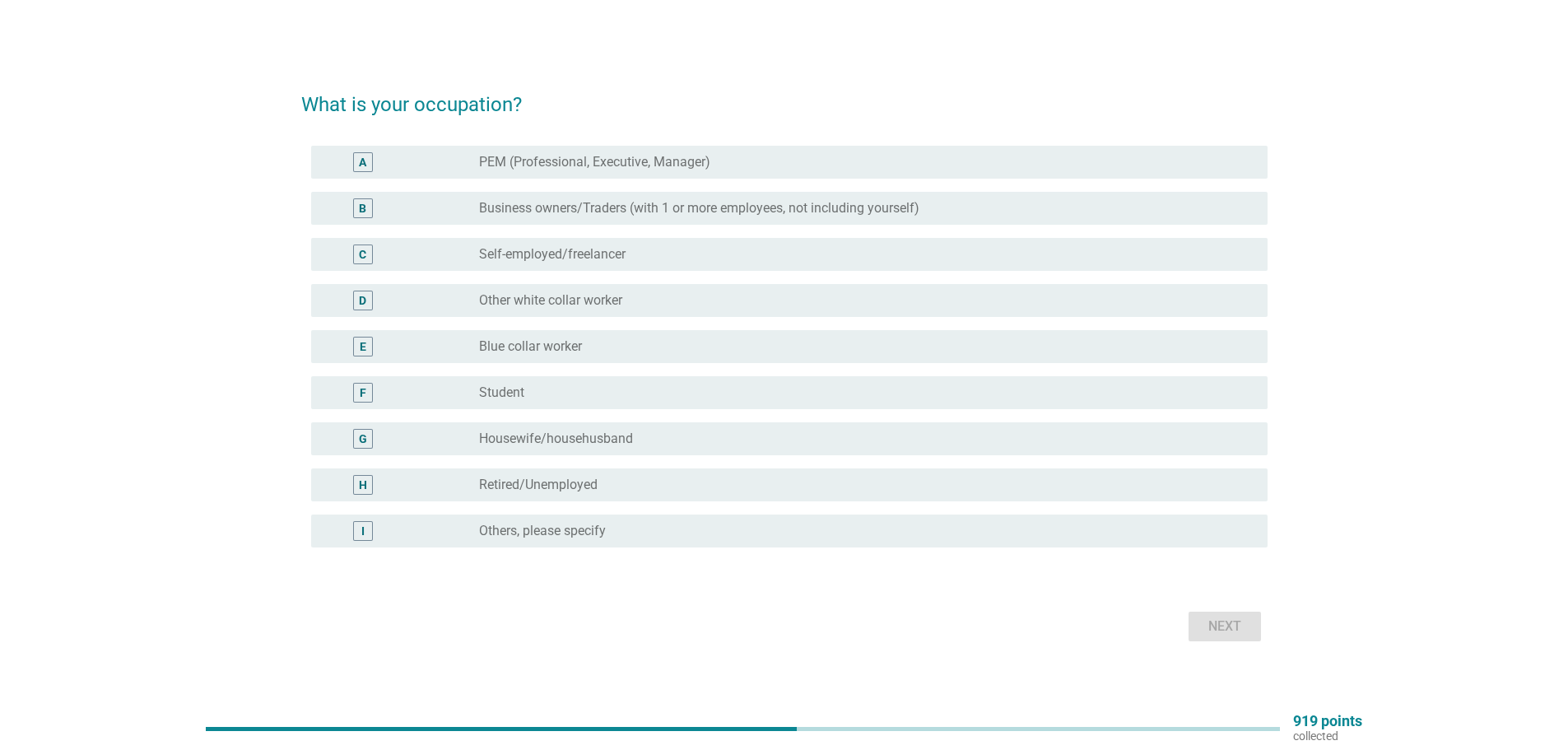
scroll to position [0, 0]
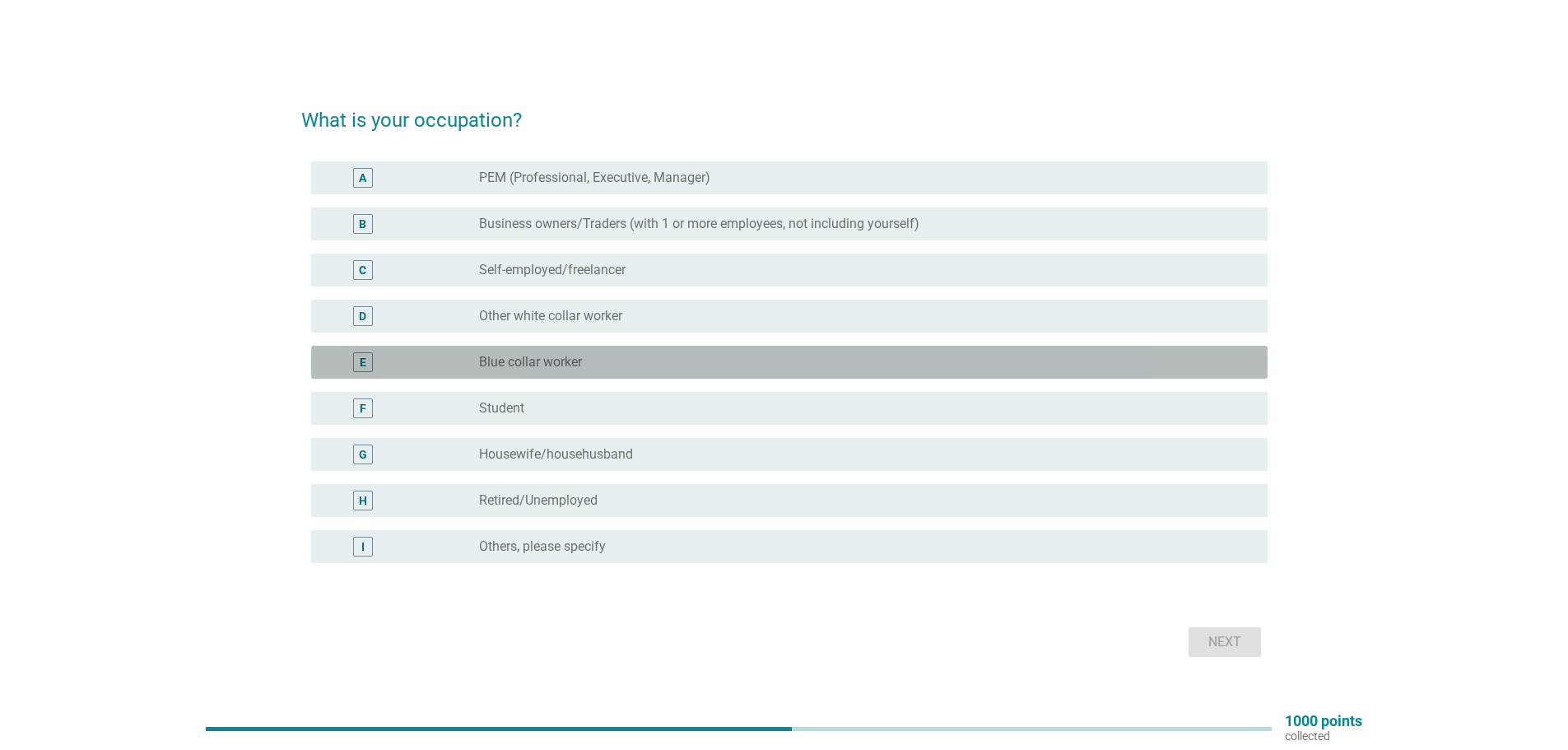
click at [548, 358] on label "Blue collar worker" at bounding box center [530, 362] width 103 height 17
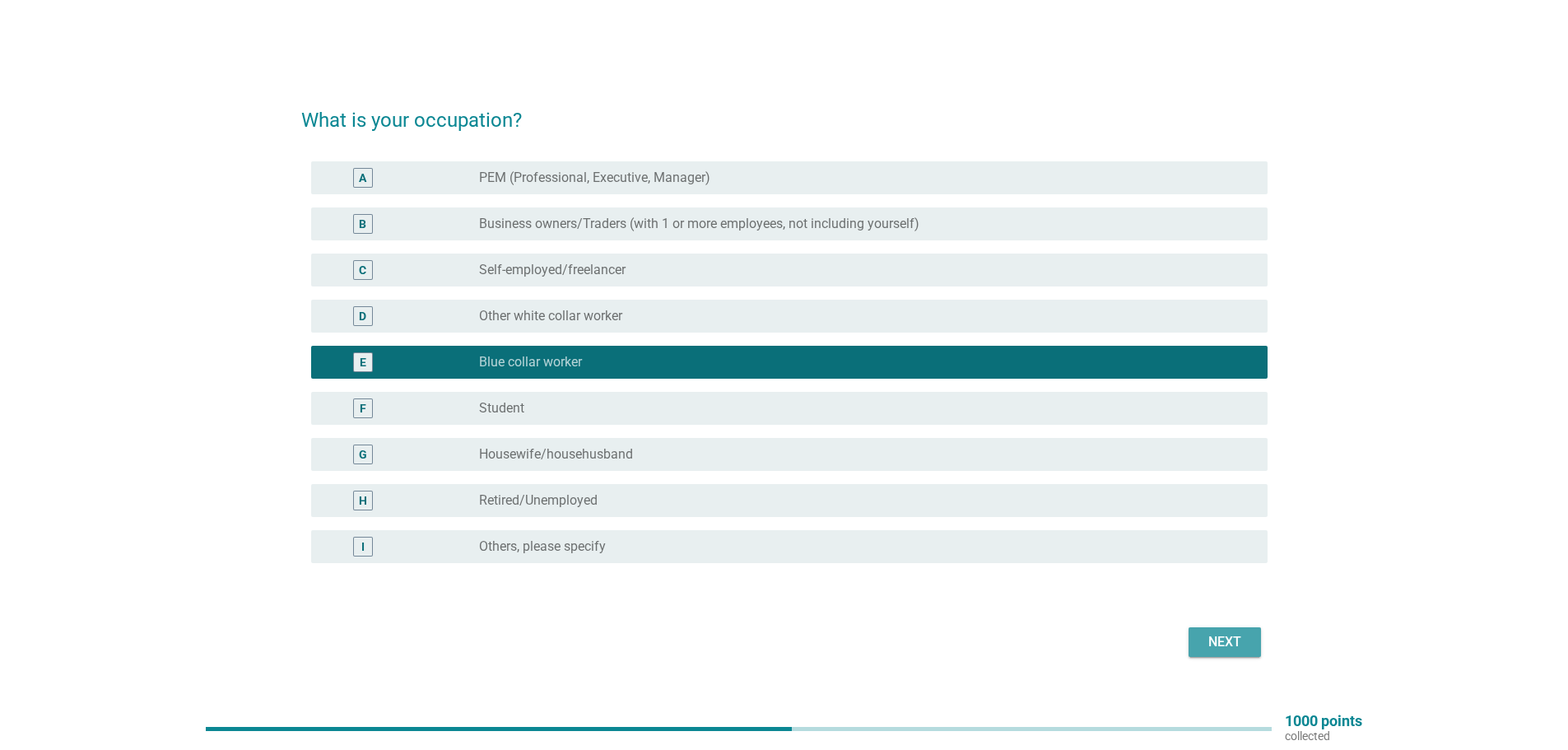
click at [1232, 638] on div "Next" at bounding box center [1225, 641] width 46 height 19
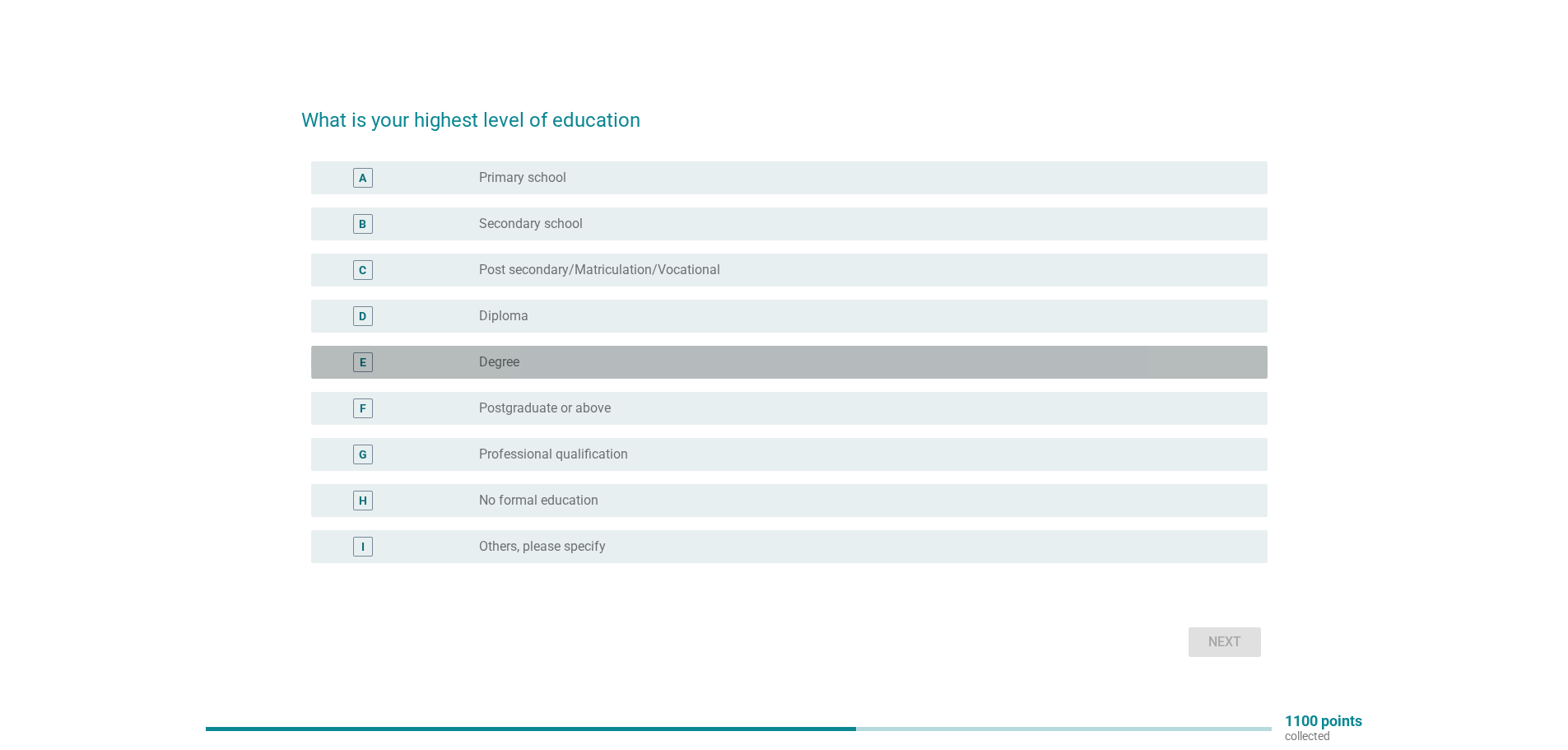
click at [498, 364] on label "Degree" at bounding box center [499, 362] width 41 height 17
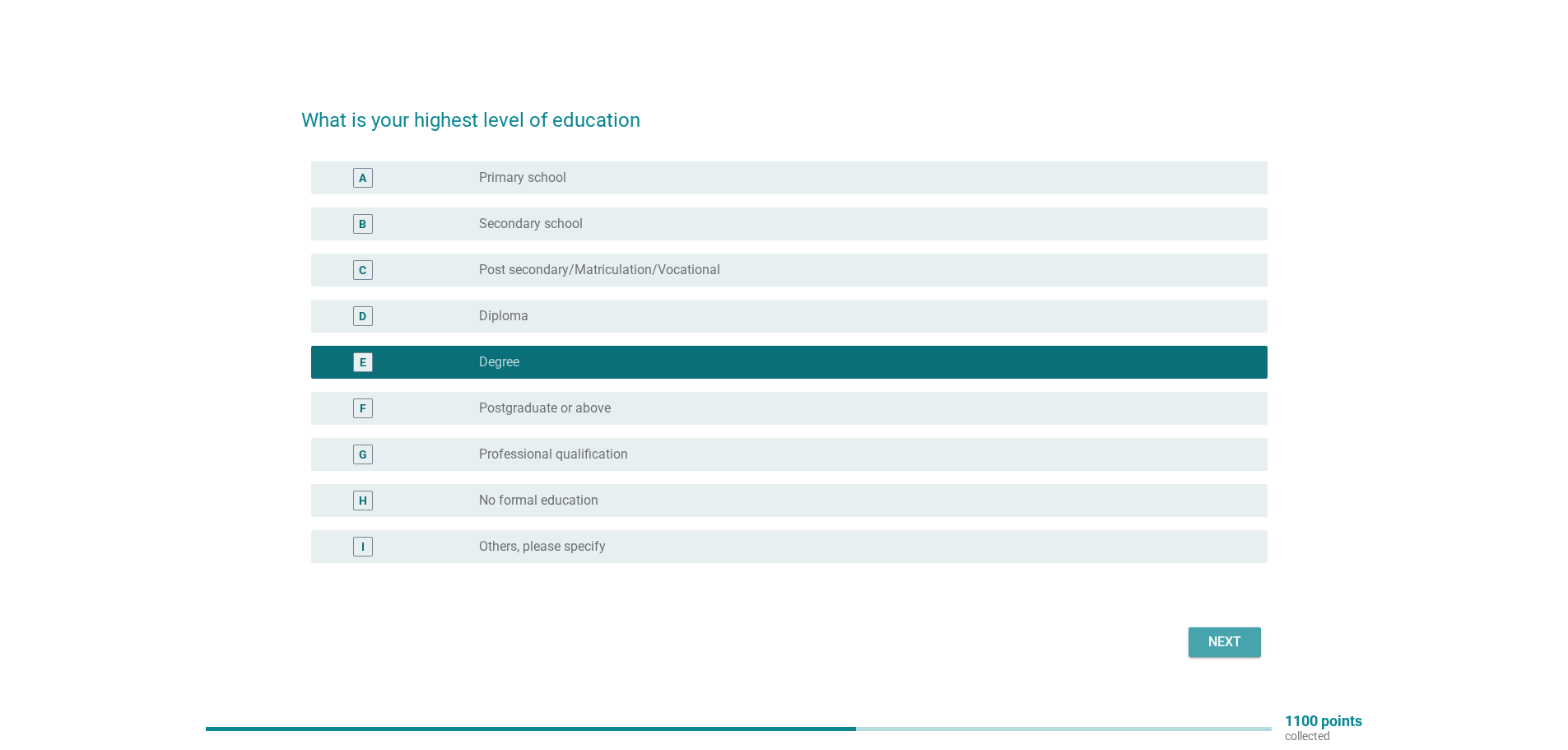
click at [1235, 641] on div "Next" at bounding box center [1225, 641] width 46 height 19
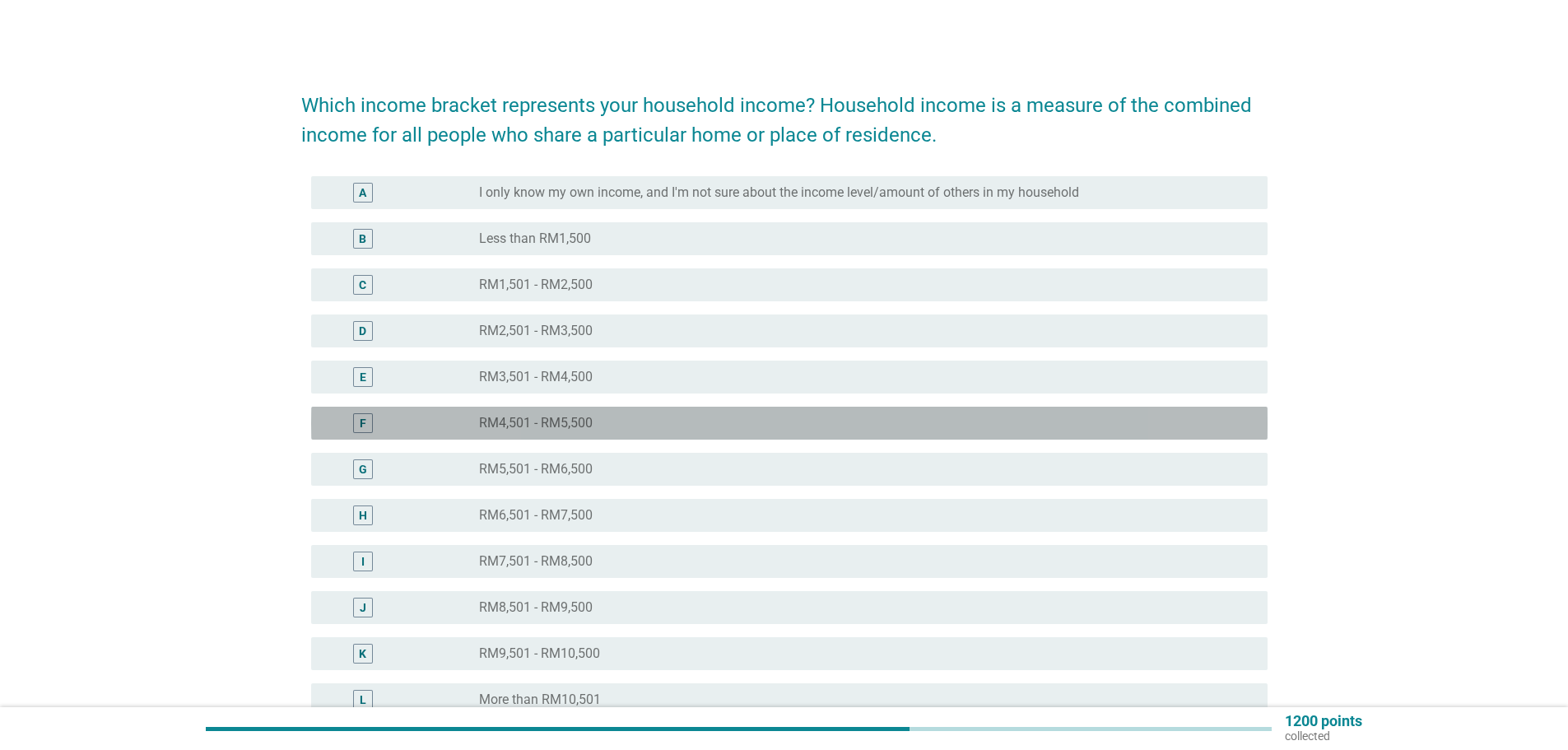
click at [560, 426] on label "RM4,501 - RM5,500" at bounding box center [536, 422] width 114 height 17
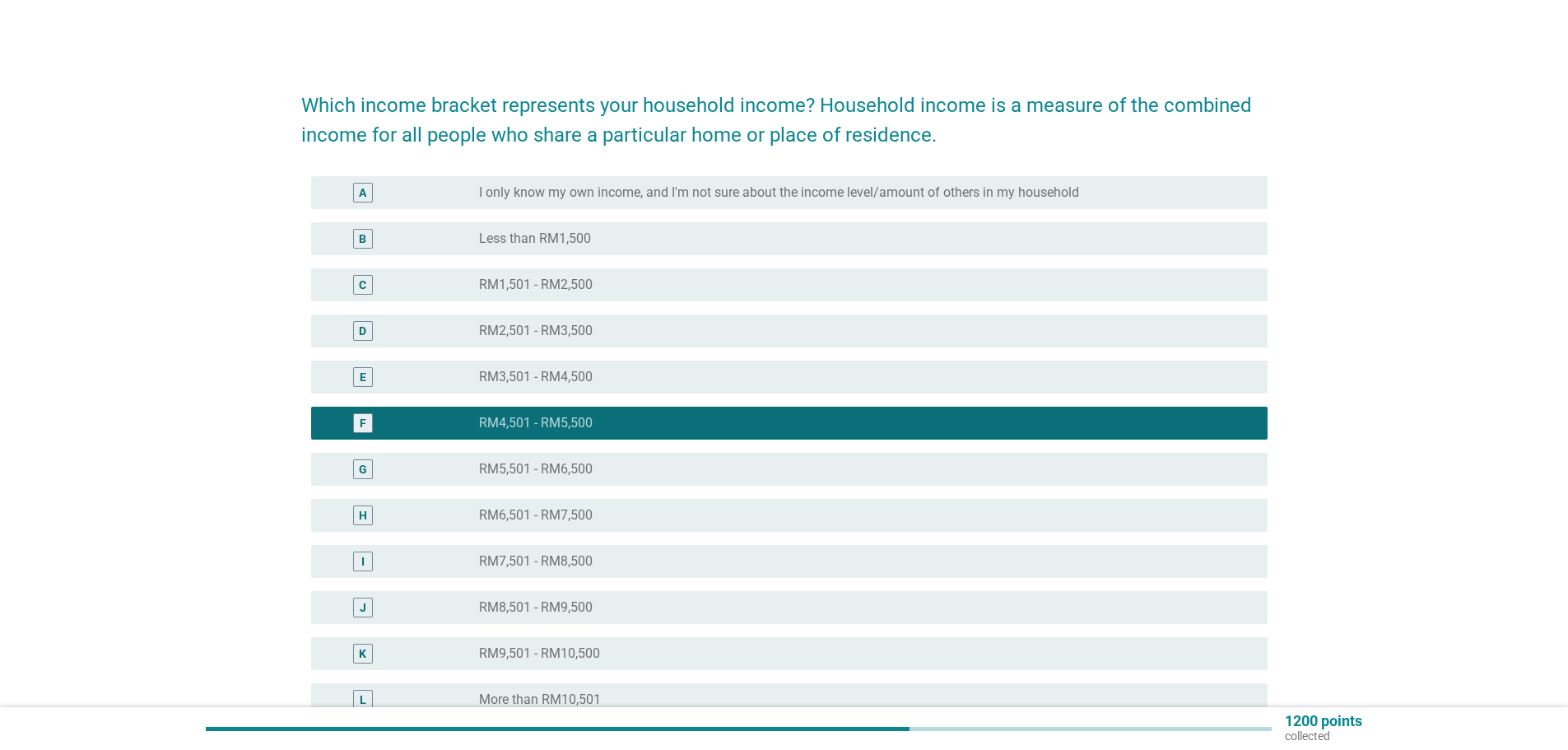
scroll to position [228, 0]
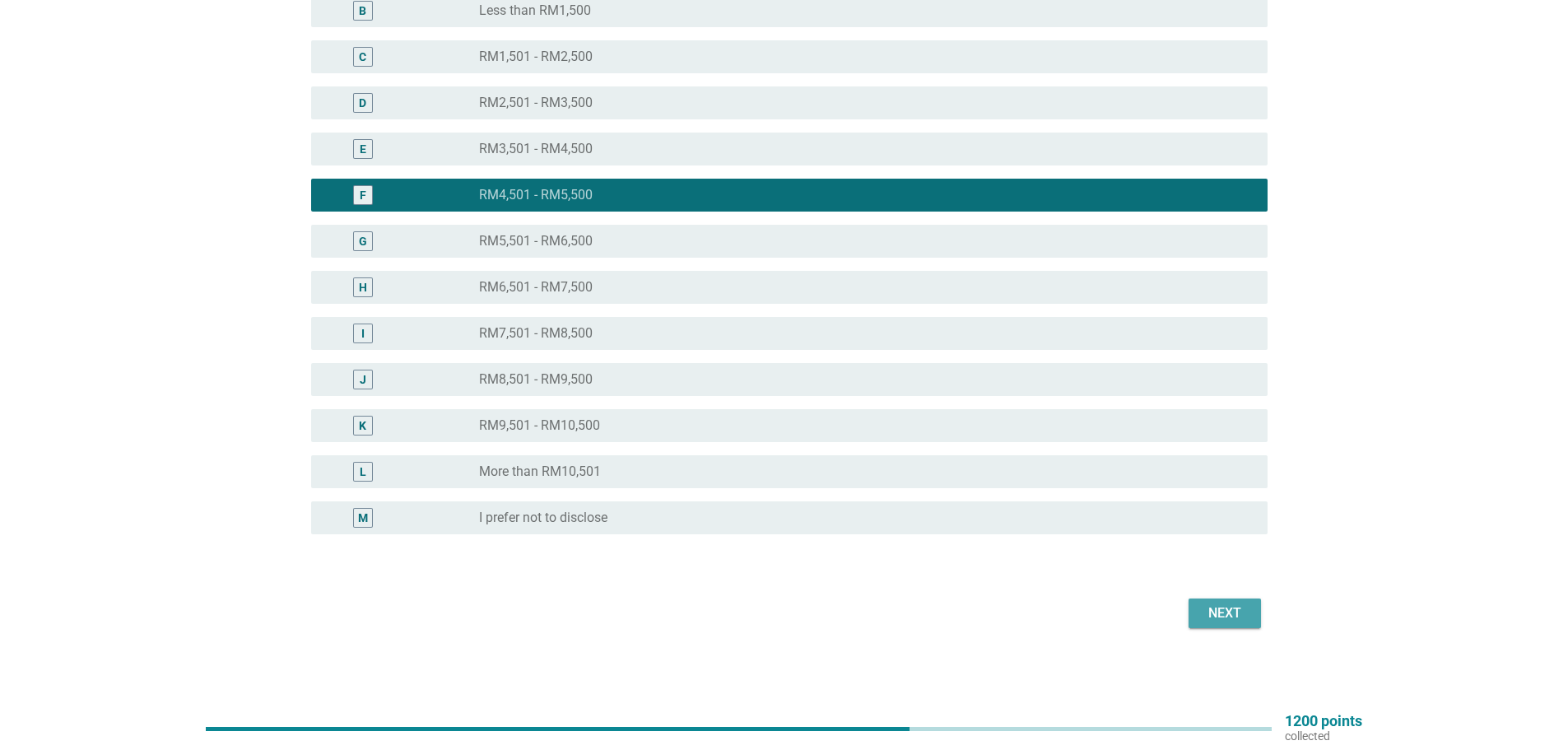
click at [1237, 615] on div "Next" at bounding box center [1225, 613] width 46 height 19
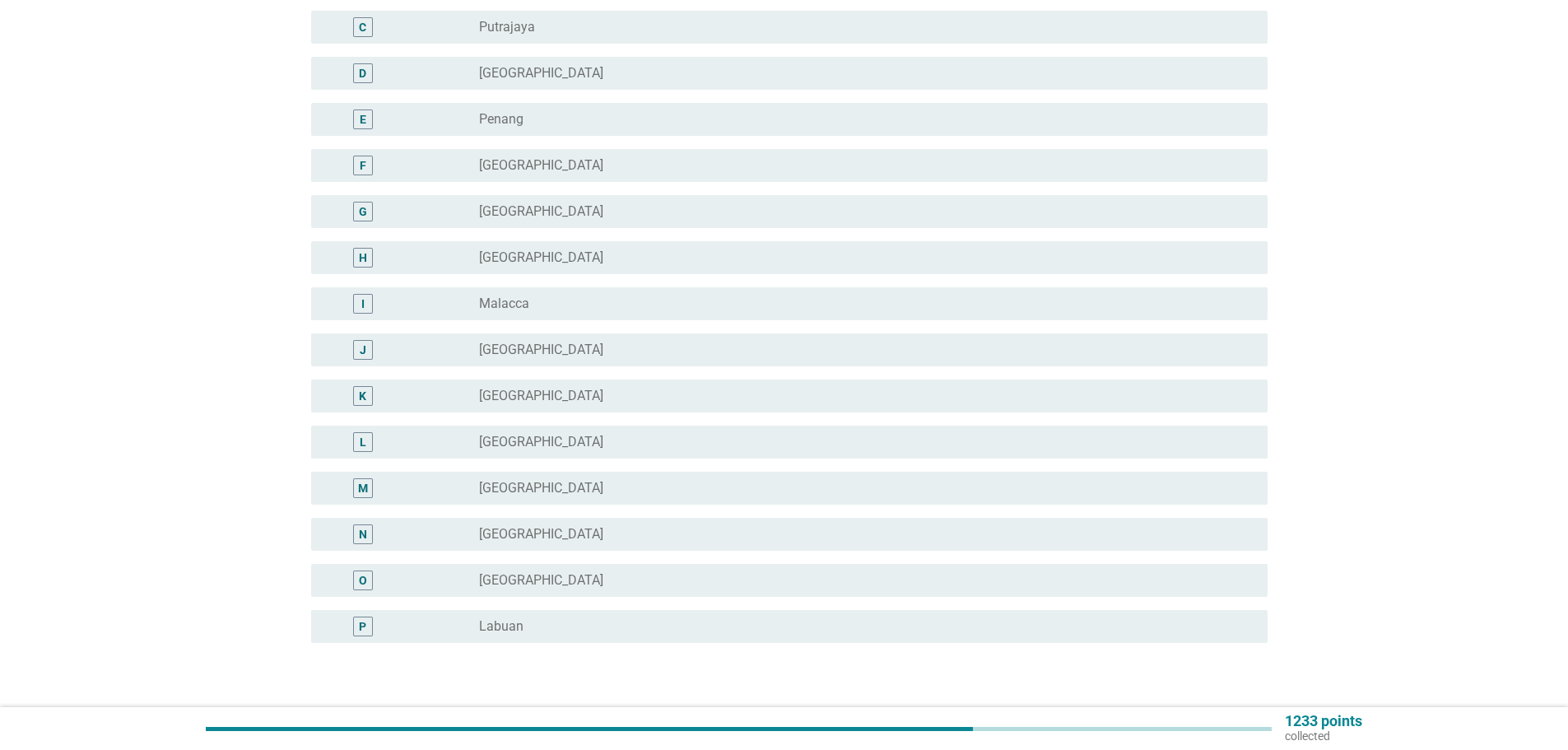
scroll to position [0, 0]
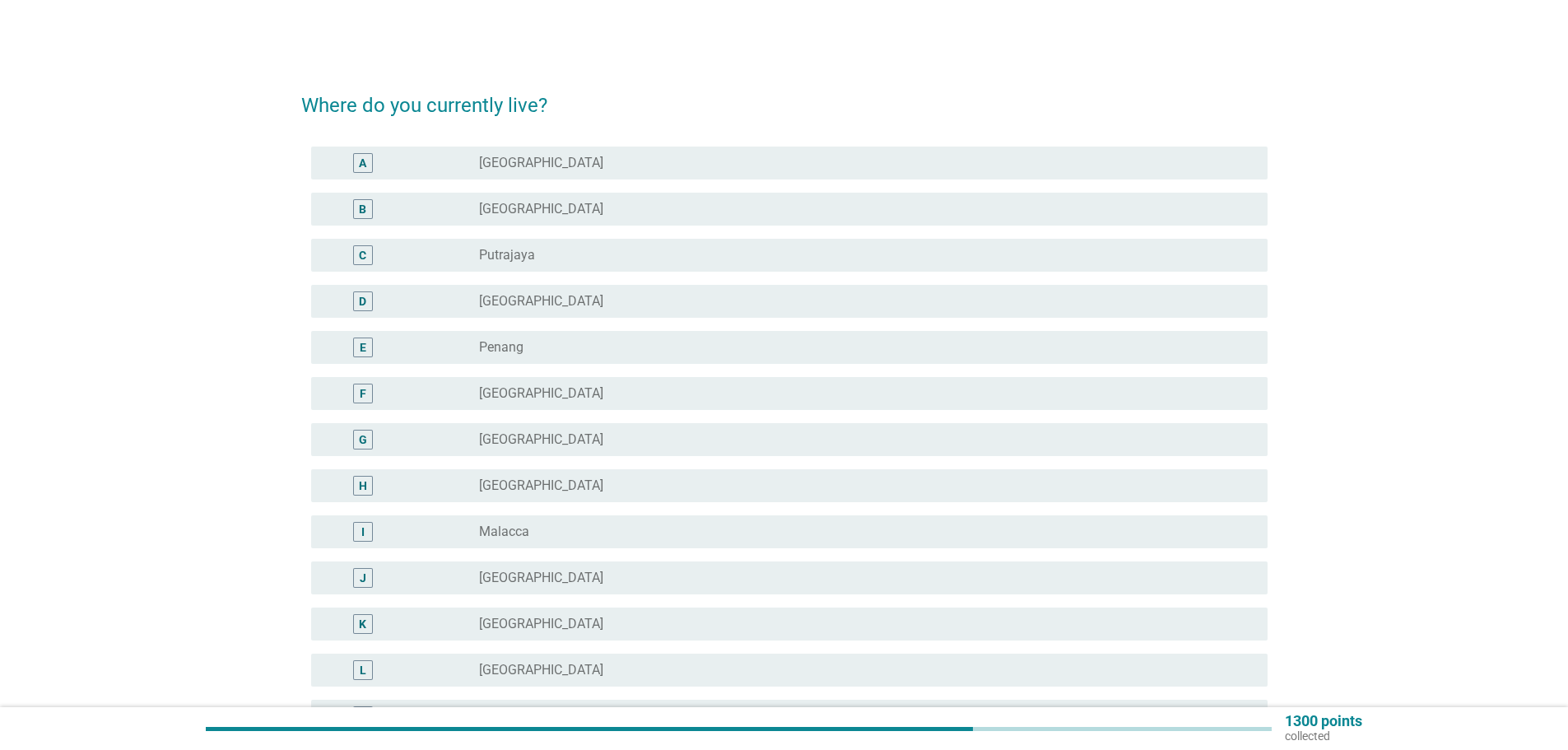
click at [494, 663] on label "[GEOGRAPHIC_DATA]" at bounding box center [541, 670] width 125 height 17
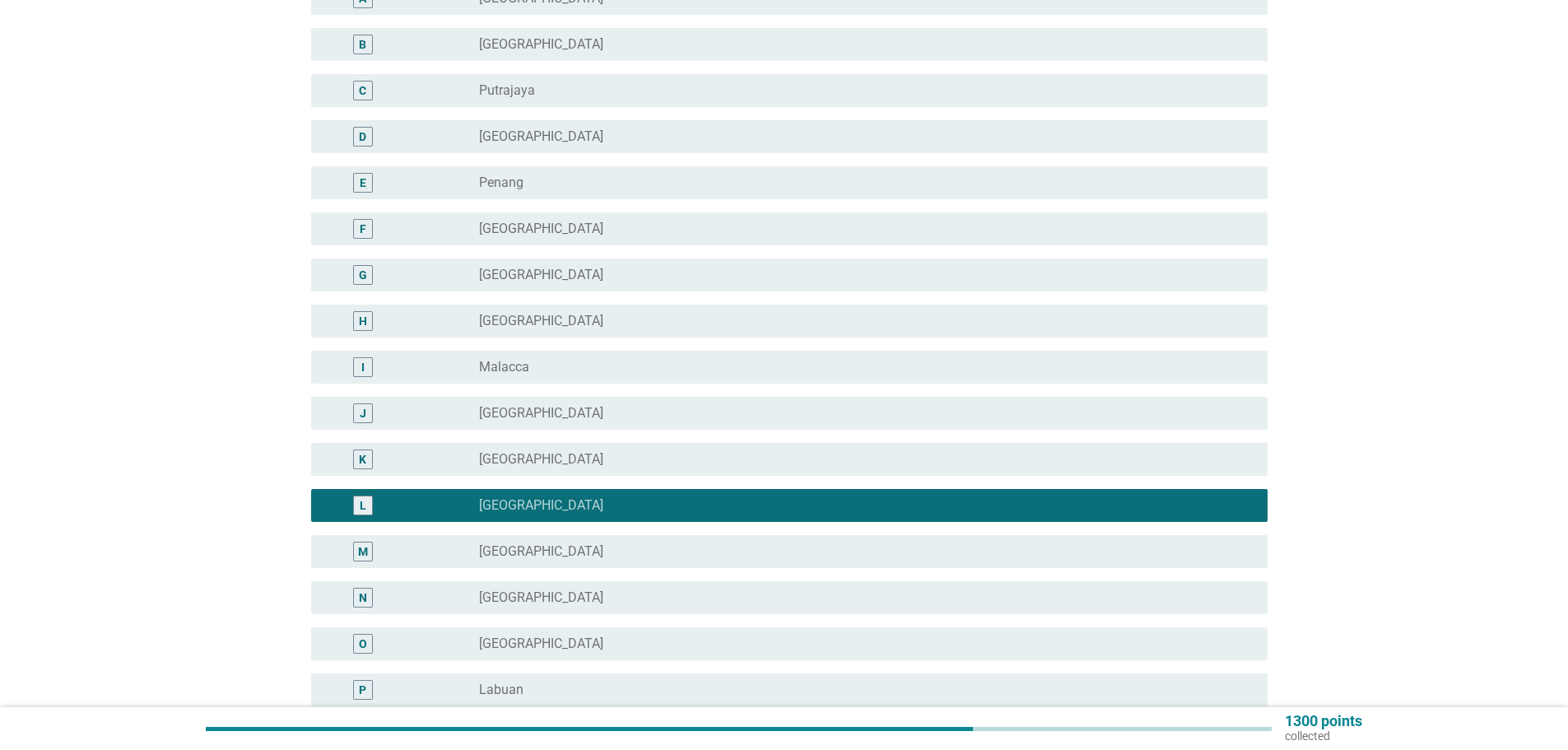
scroll to position [337, 0]
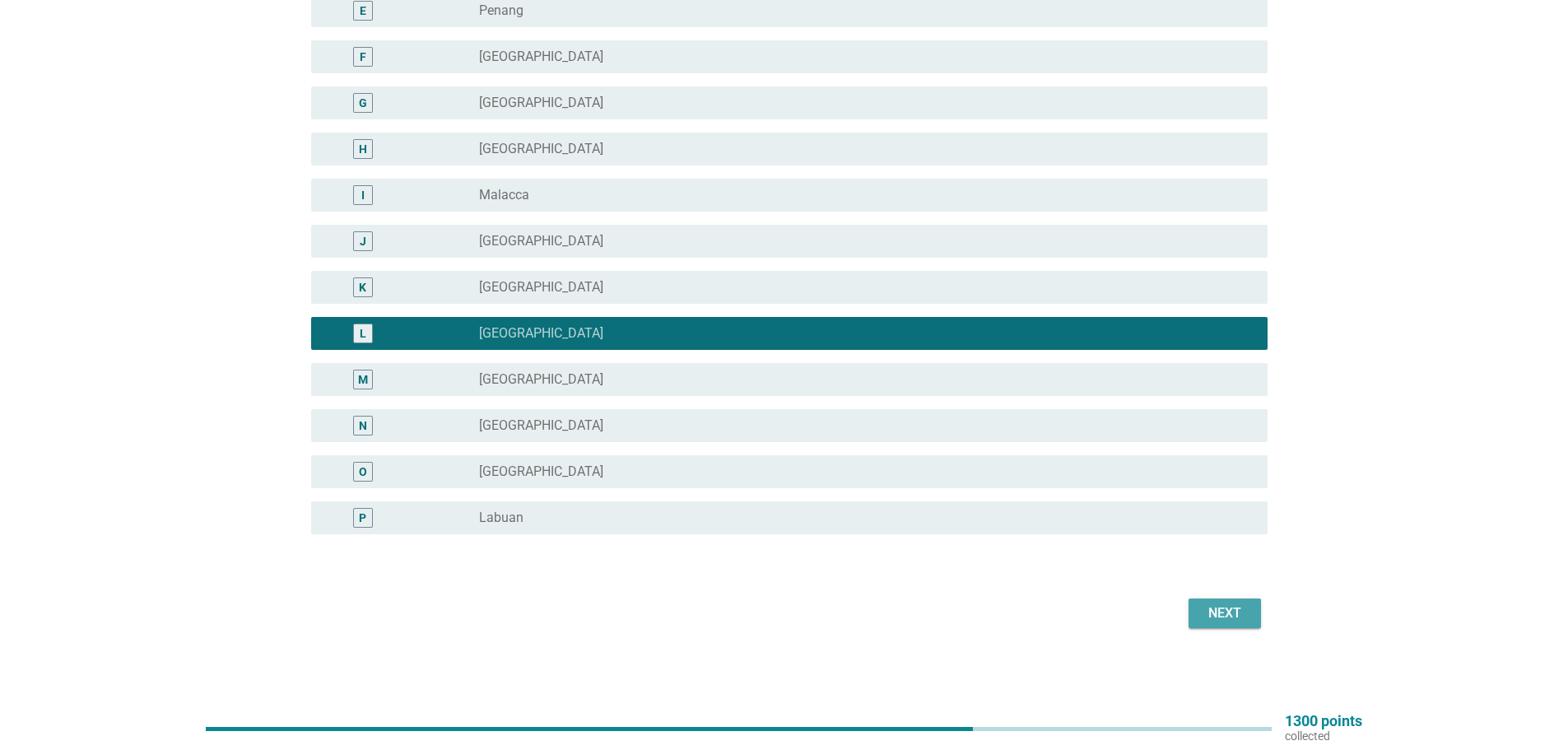
click at [1233, 608] on div "Next" at bounding box center [1225, 613] width 46 height 19
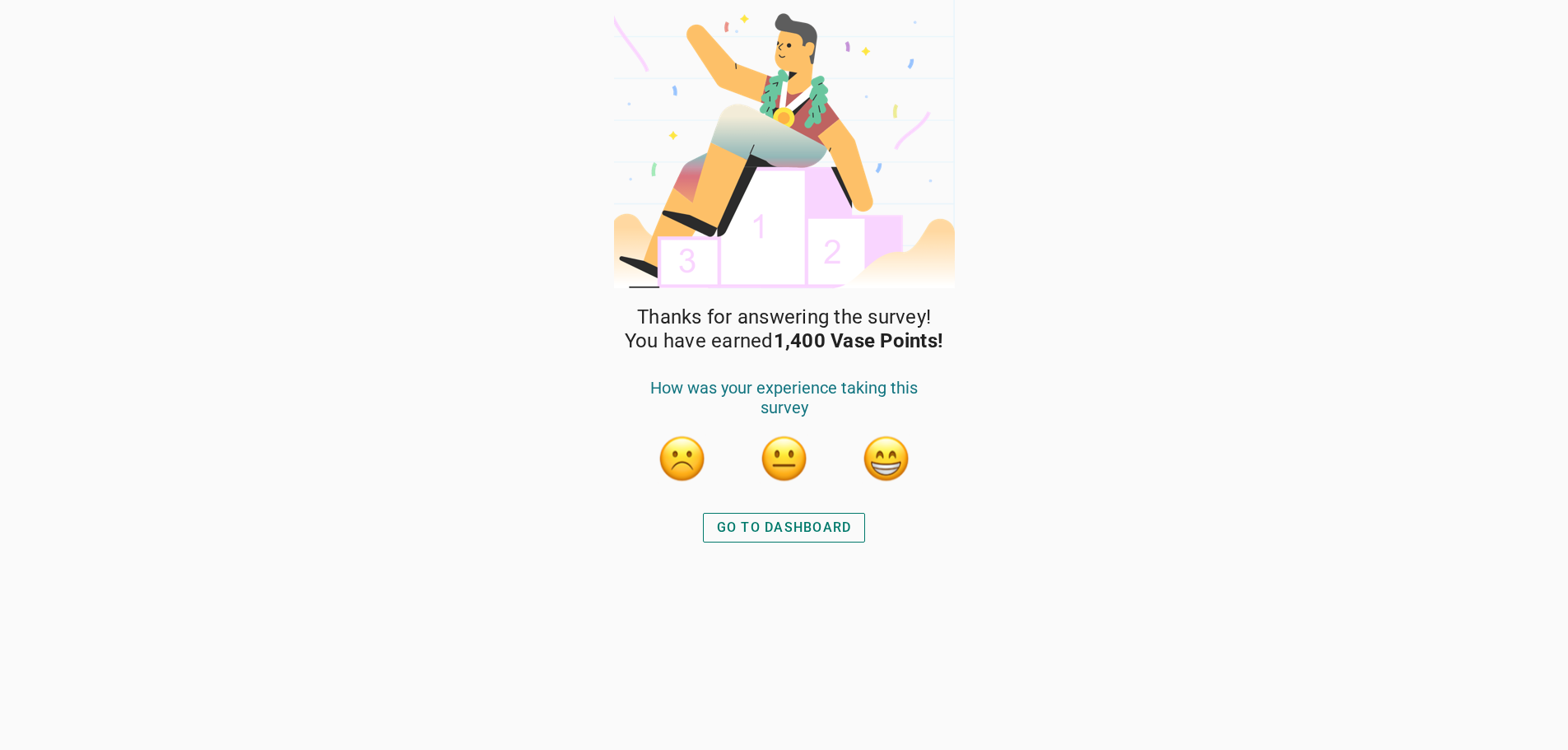
click at [880, 453] on button "button" at bounding box center [887, 458] width 49 height 49
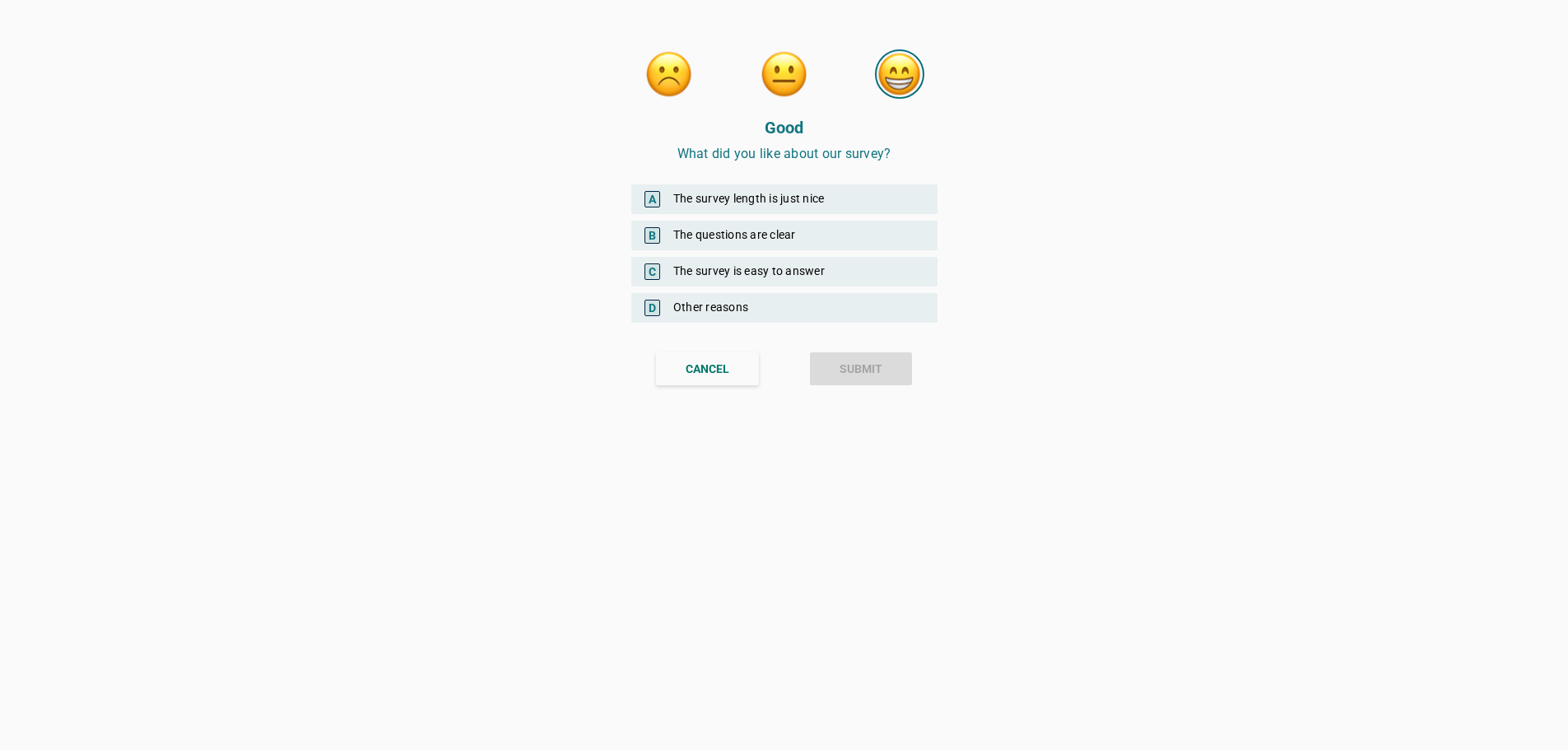
click at [736, 211] on div "A The survey length is just nice" at bounding box center [784, 200] width 306 height 30
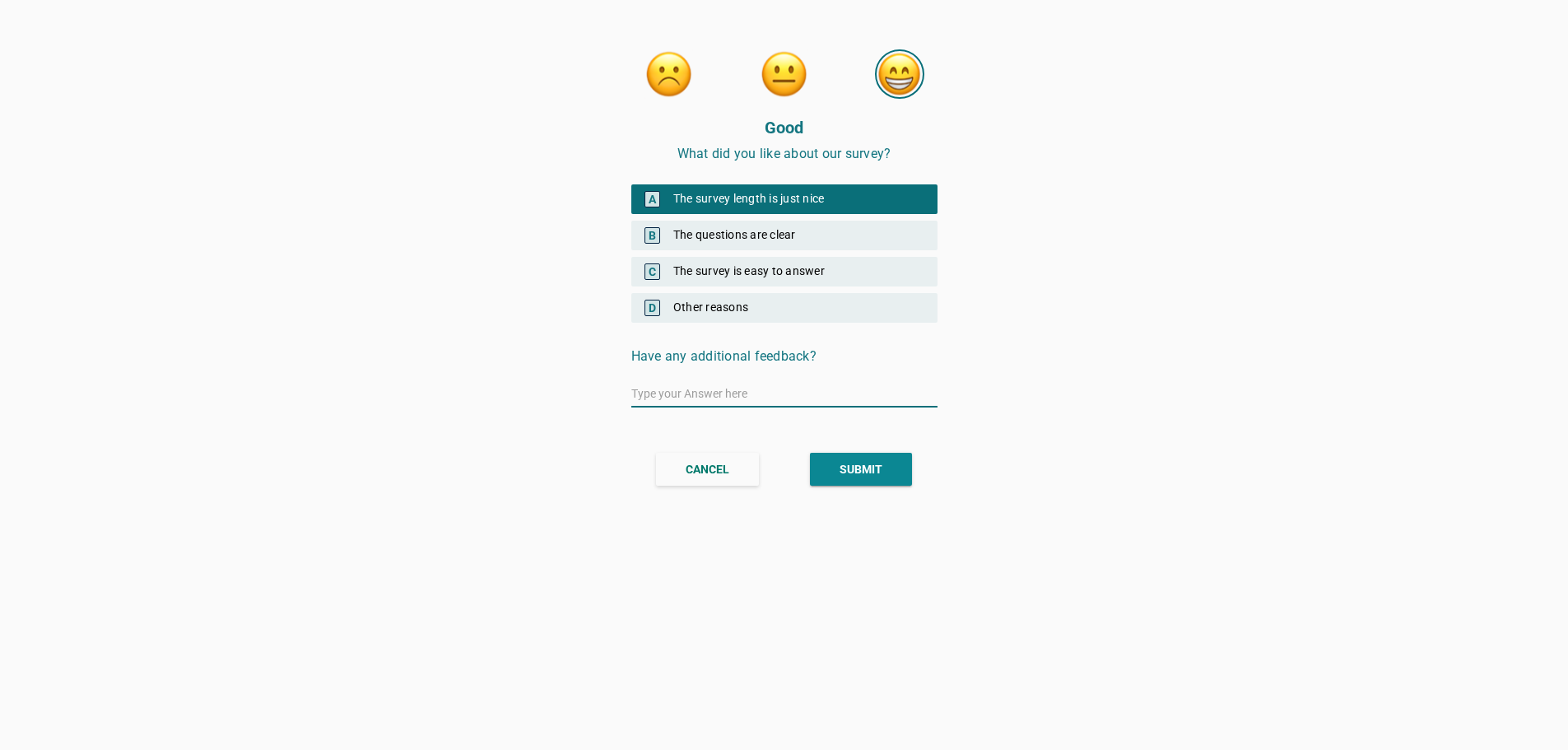
click at [727, 234] on div "B The questions are clear" at bounding box center [784, 236] width 306 height 30
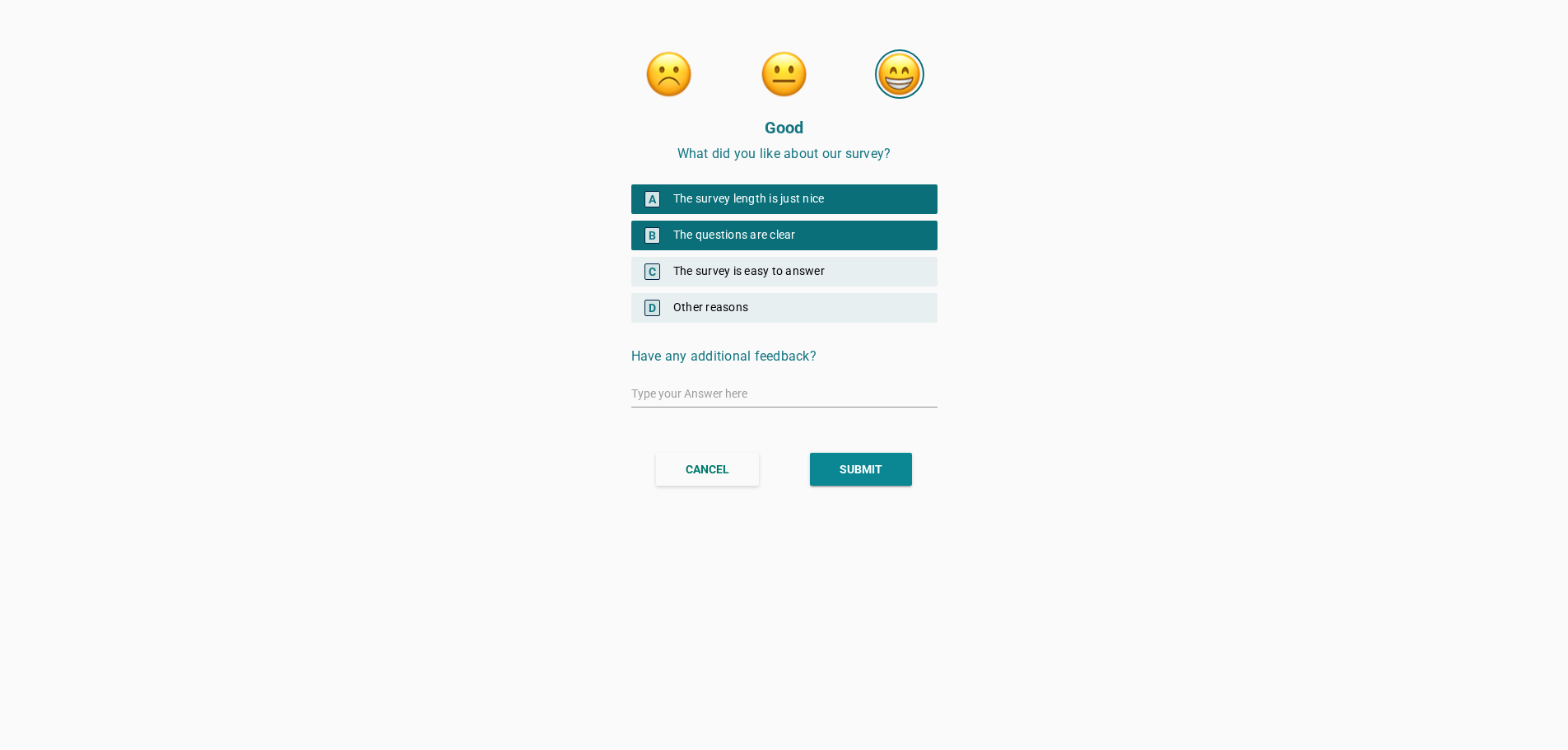
click at [721, 277] on div "C The survey is easy to answer" at bounding box center [784, 272] width 306 height 30
click at [871, 467] on div "SUBMIT" at bounding box center [861, 470] width 42 height 18
